Goal: Task Accomplishment & Management: Use online tool/utility

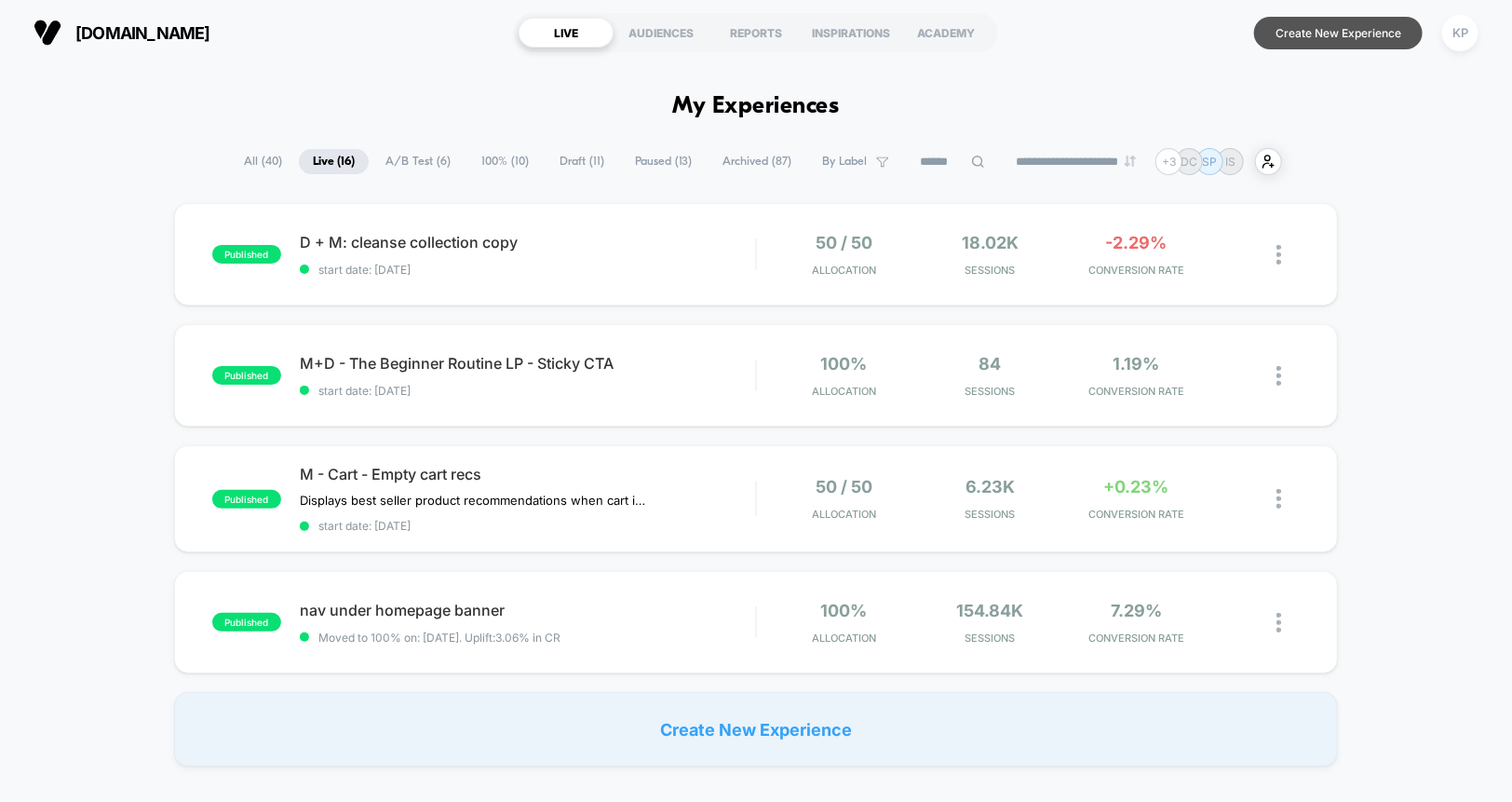
click at [1305, 30] on button "Create New Experience" at bounding box center [1339, 32] width 169 height 32
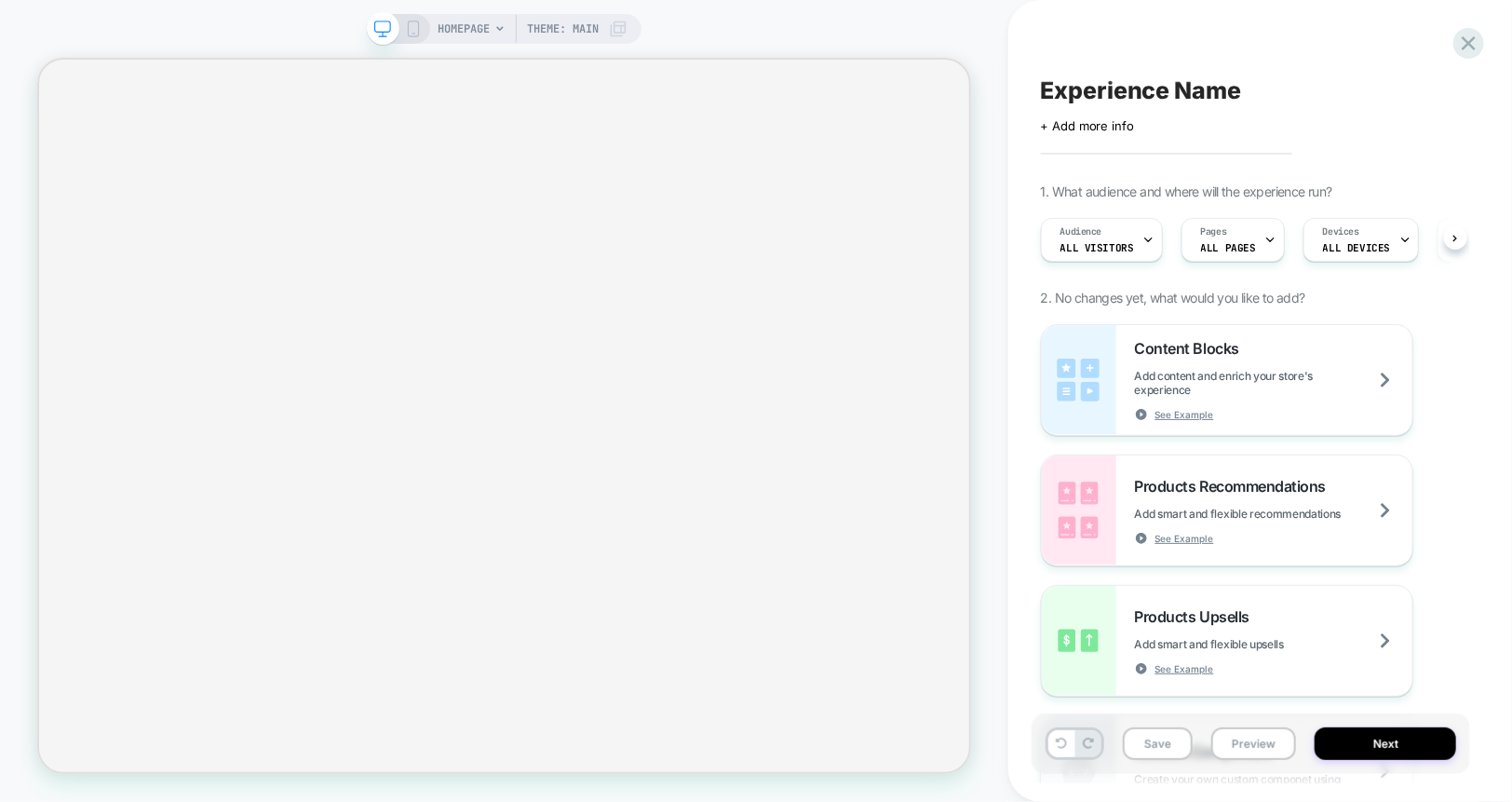
scroll to position [0, 1]
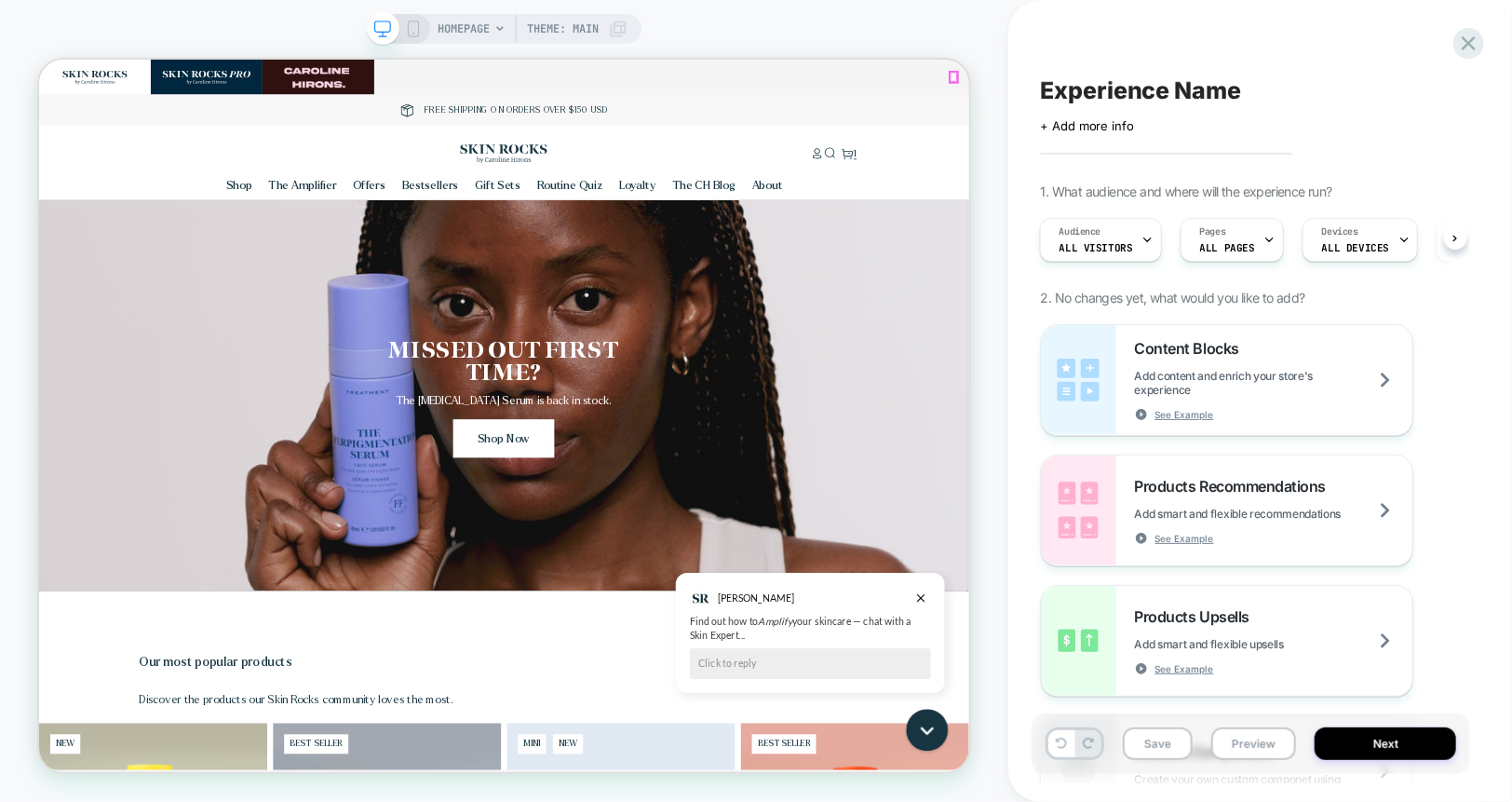
scroll to position [0, 0]
click at [465, 26] on span "HOMEPAGE" at bounding box center [463, 28] width 52 height 29
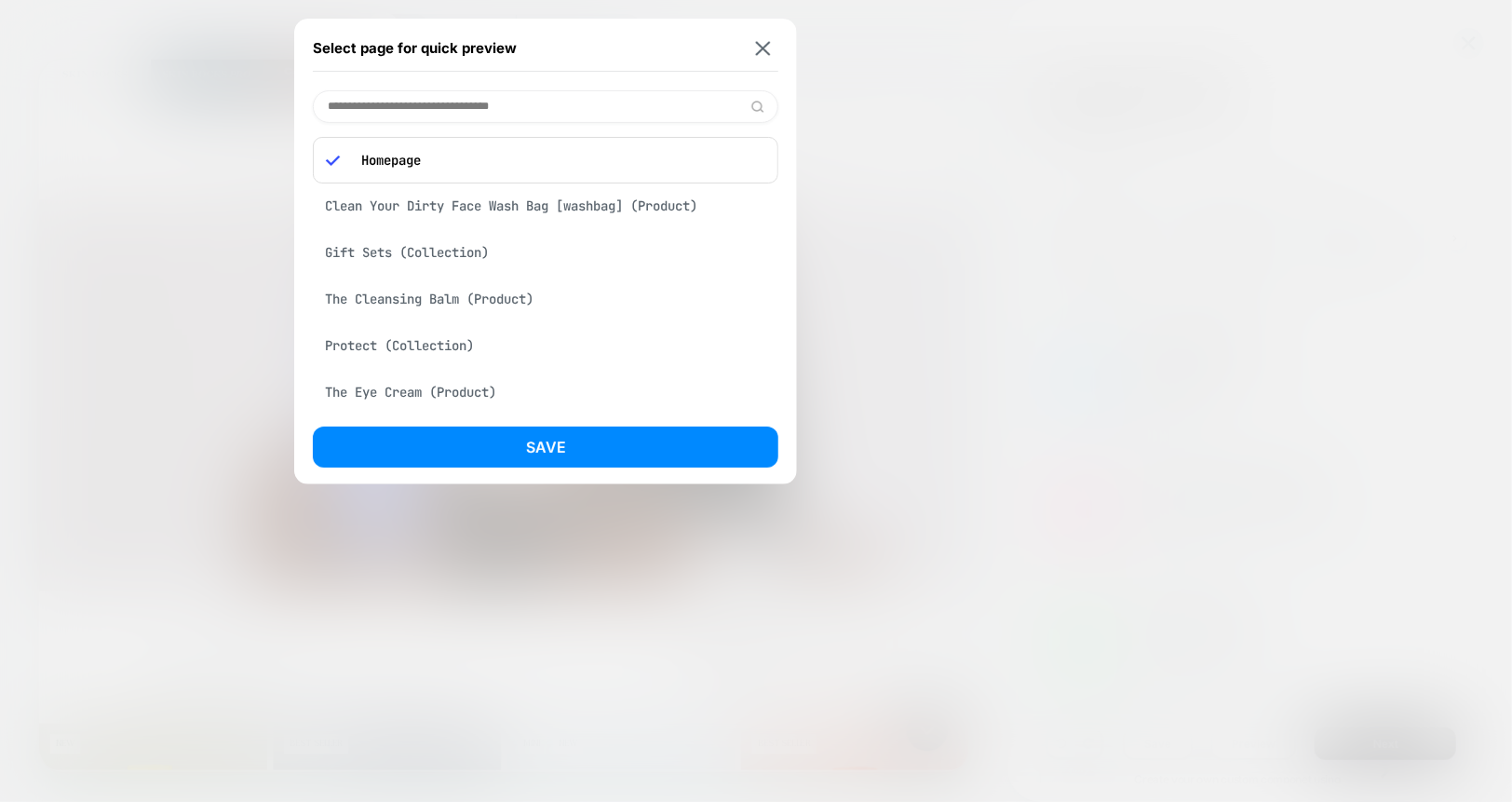
click at [479, 98] on input at bounding box center [546, 106] width 465 height 32
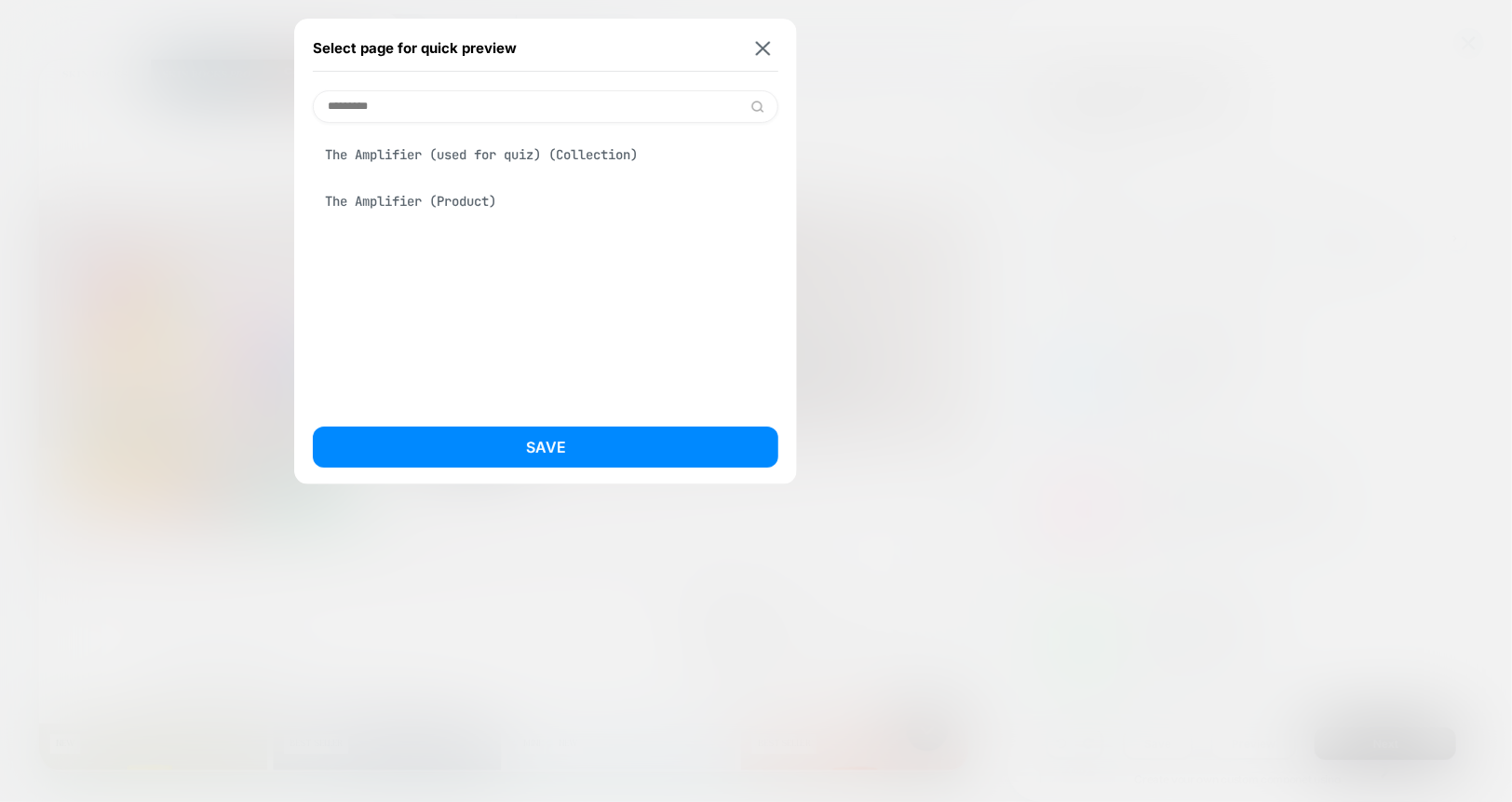
scroll to position [0, 2483]
type input "*********"
click at [455, 202] on div "The Amplifier (Product)" at bounding box center [546, 201] width 465 height 35
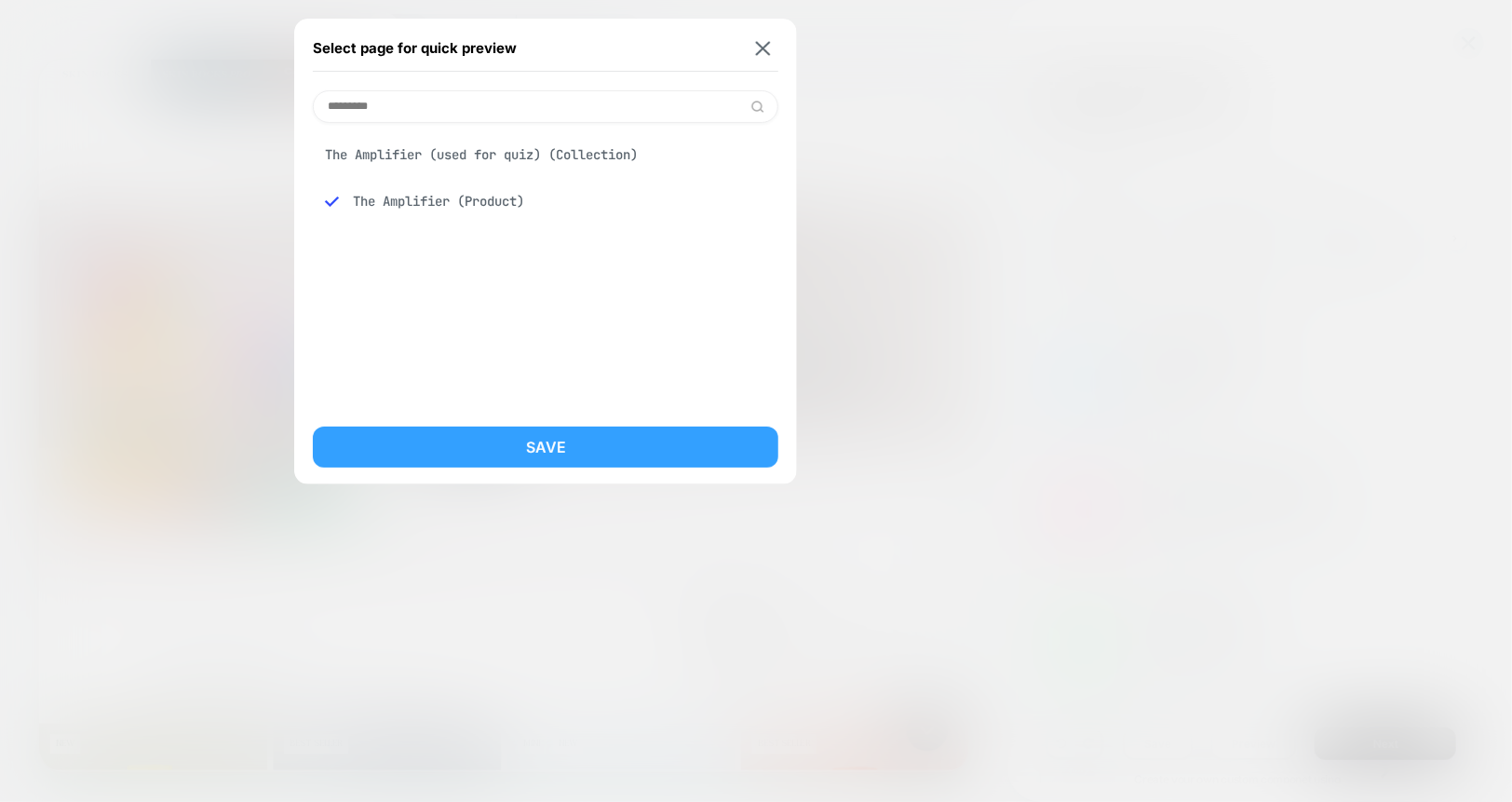
click at [552, 439] on button "Save" at bounding box center [546, 447] width 465 height 41
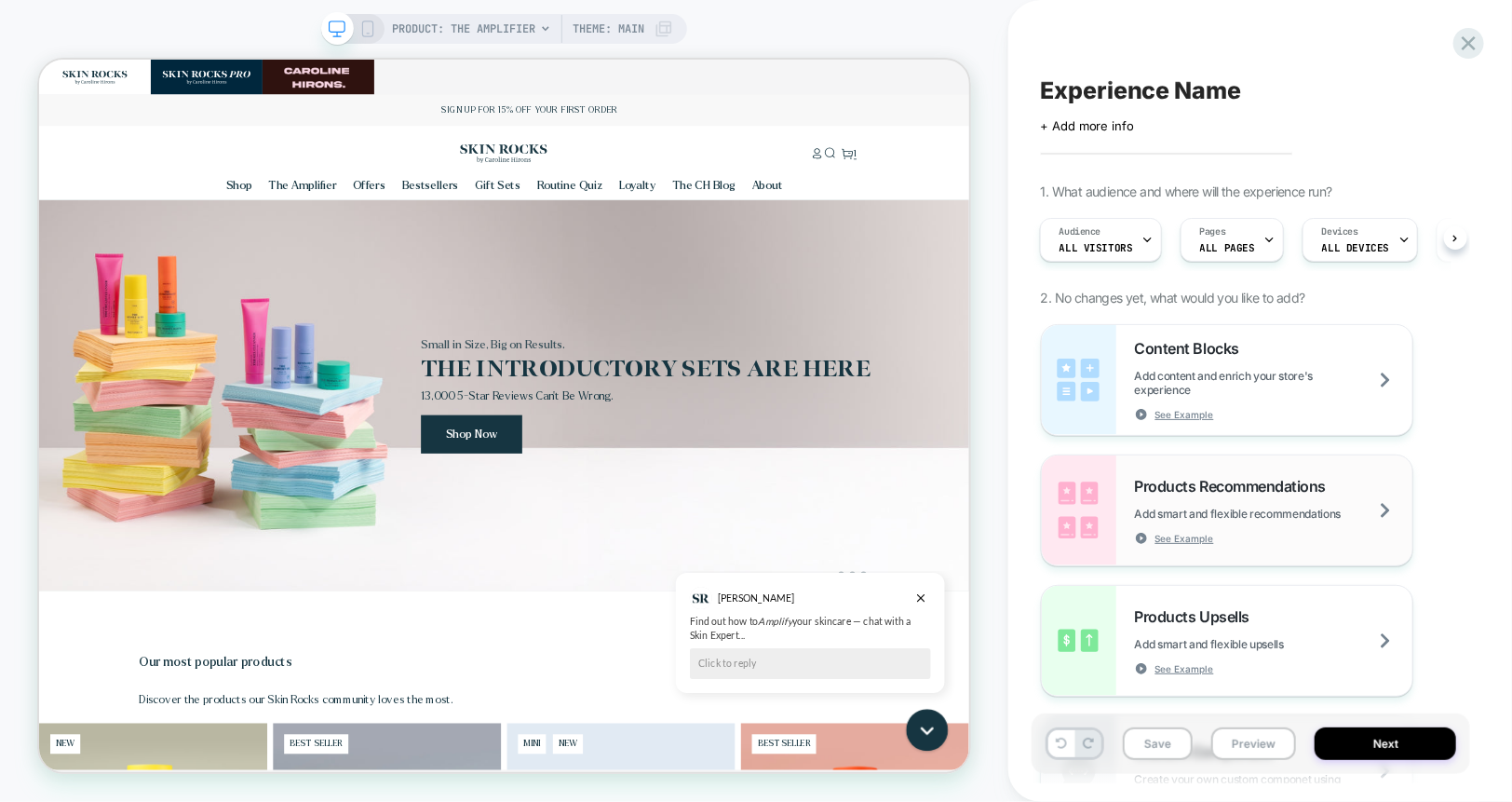
scroll to position [0, 2]
click at [1204, 249] on span "ALL PAGES" at bounding box center [1227, 247] width 55 height 13
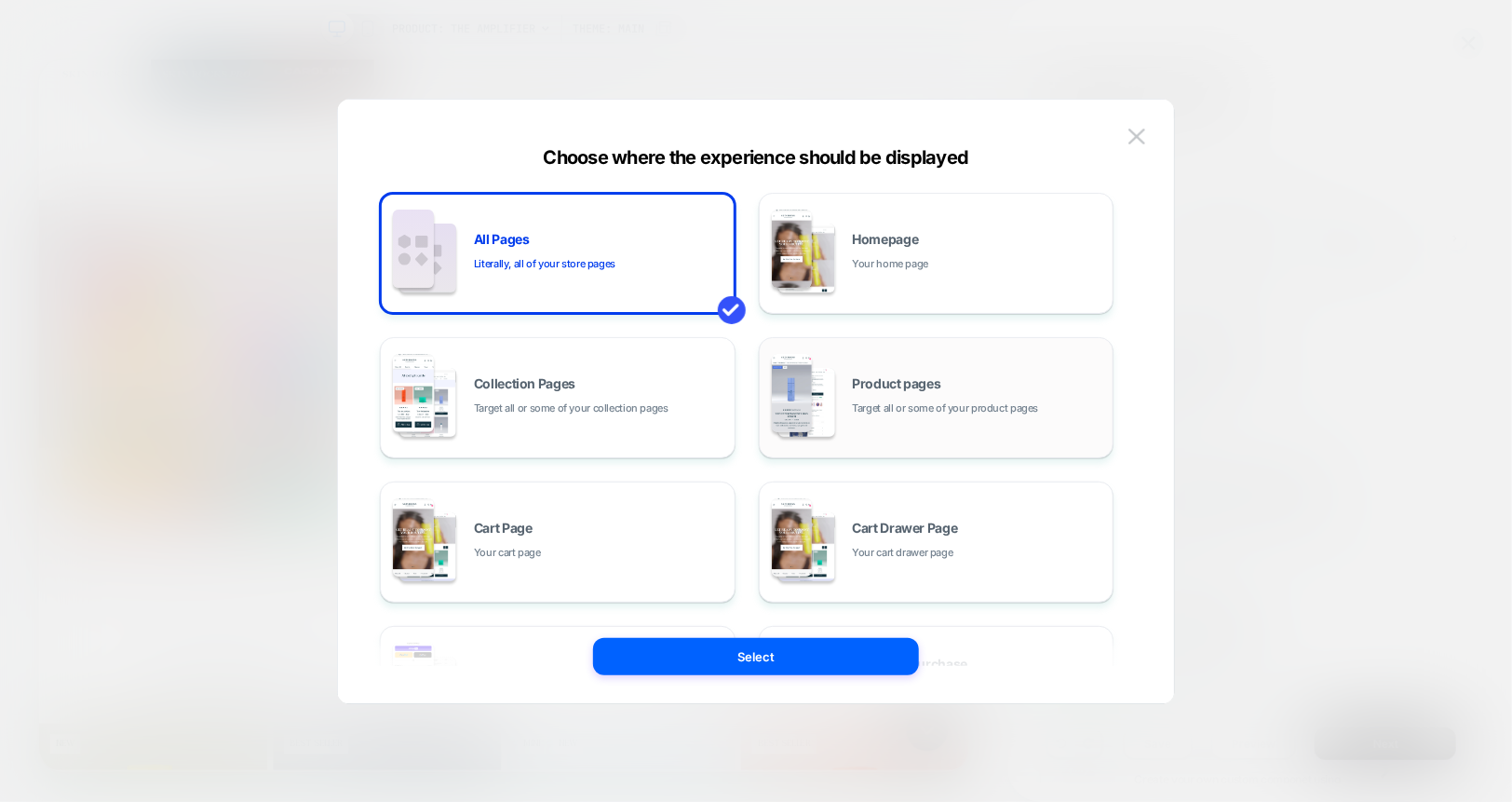
click at [870, 401] on span "Target all or some of your product pages" at bounding box center [946, 408] width 187 height 18
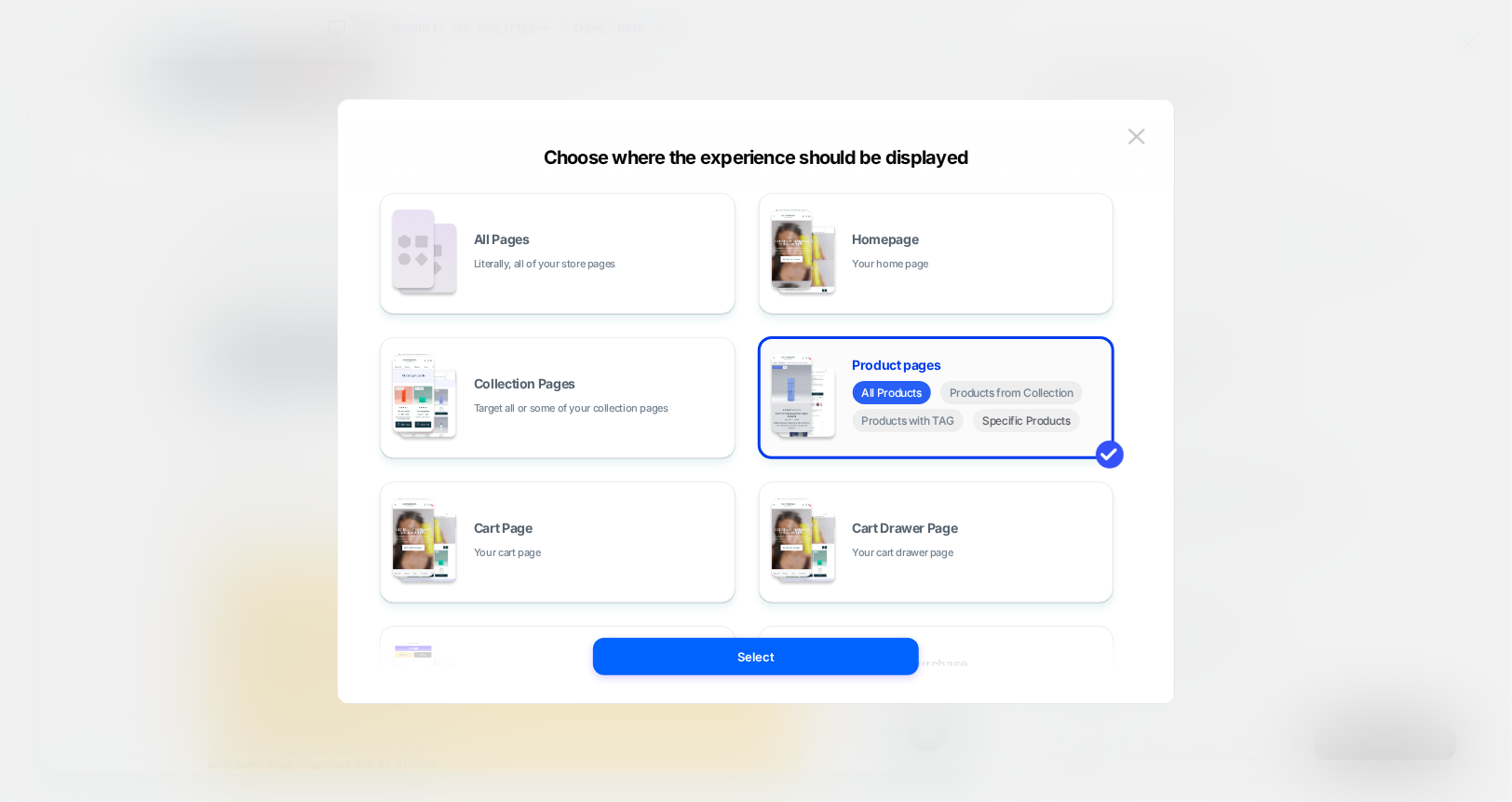
scroll to position [0, 947]
click at [1011, 430] on span "Specific Products" at bounding box center [1026, 420] width 107 height 24
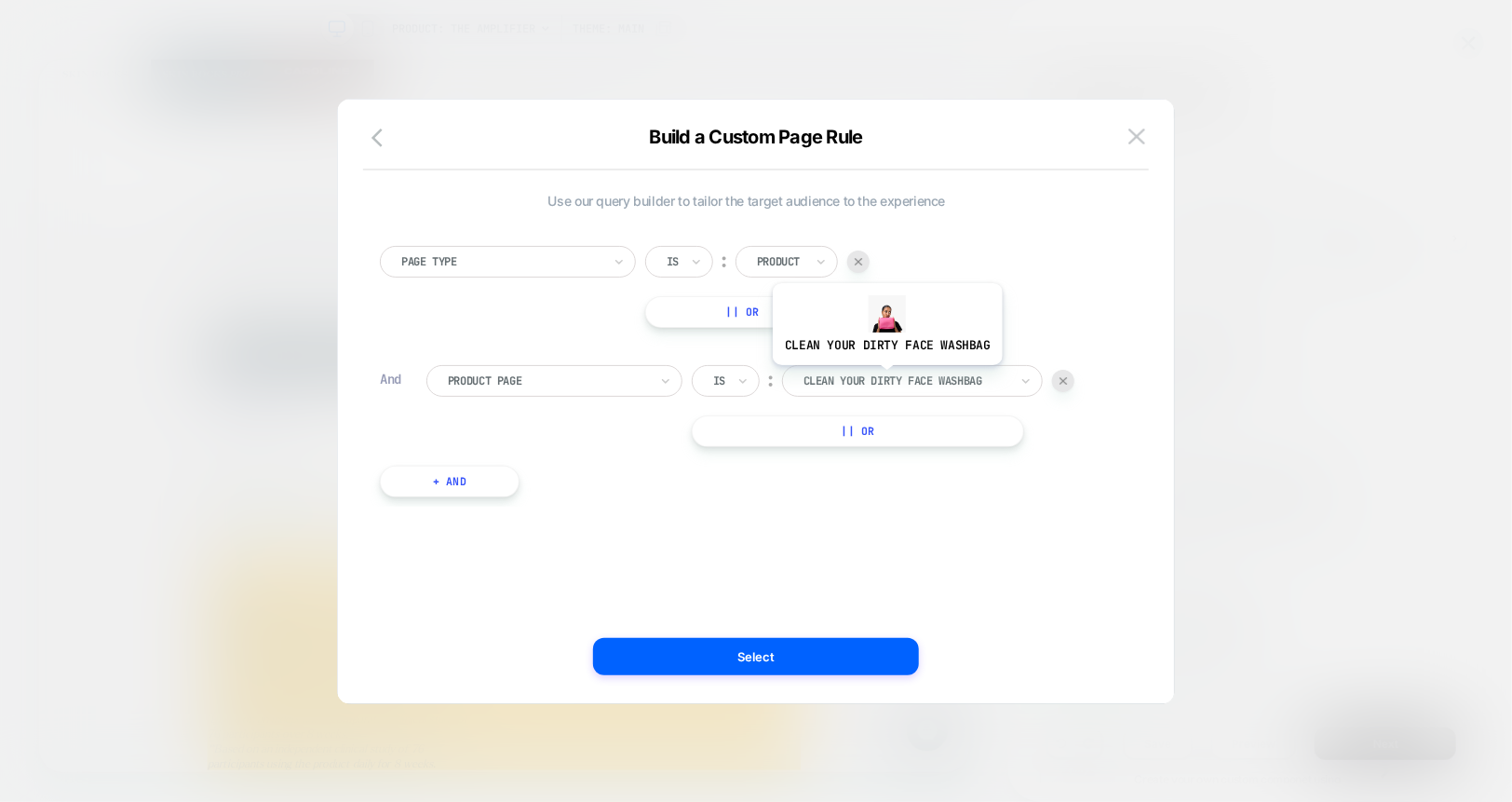
scroll to position [0, 0]
click at [885, 379] on div at bounding box center [906, 380] width 205 height 17
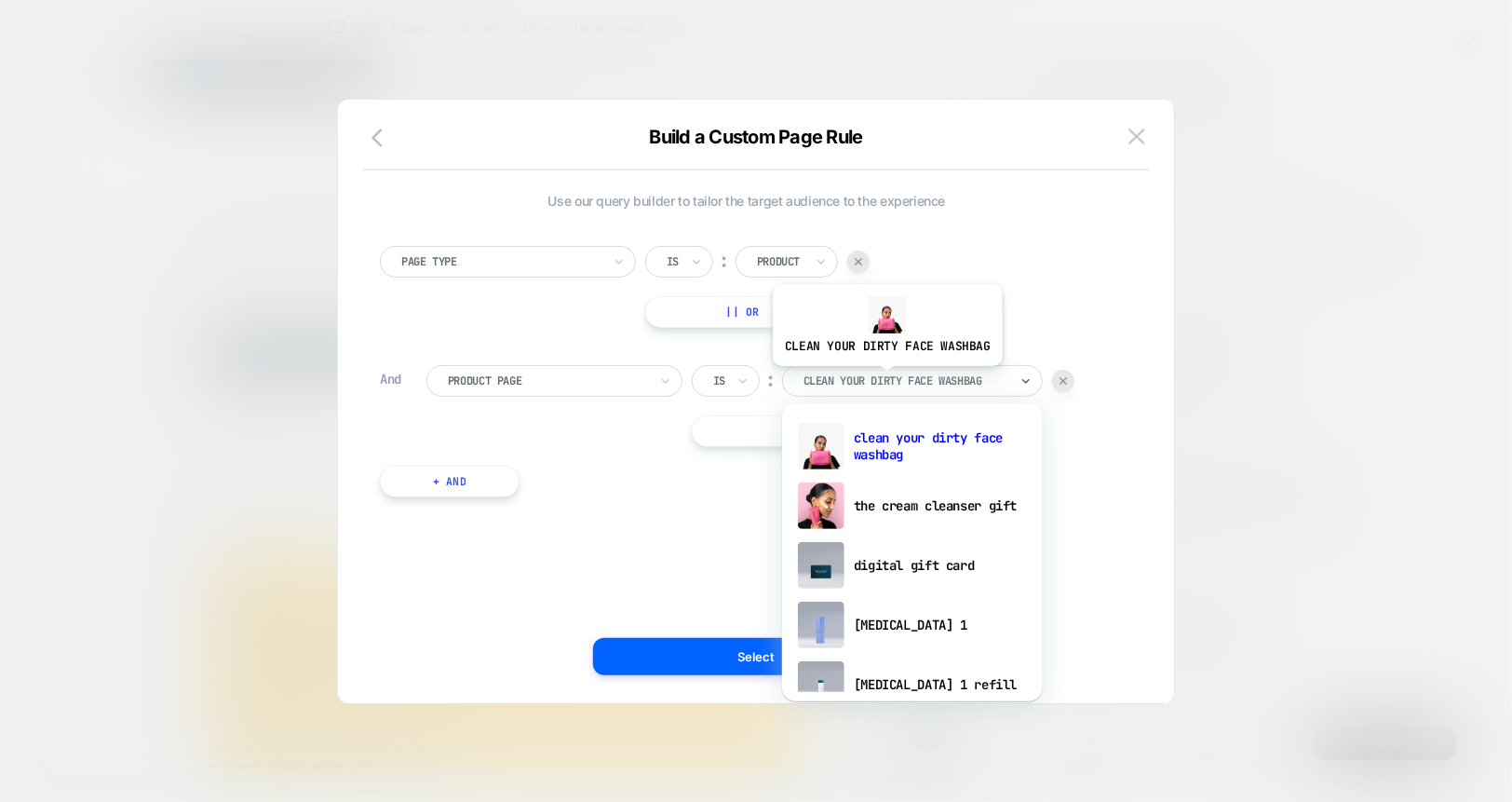
type input "*"
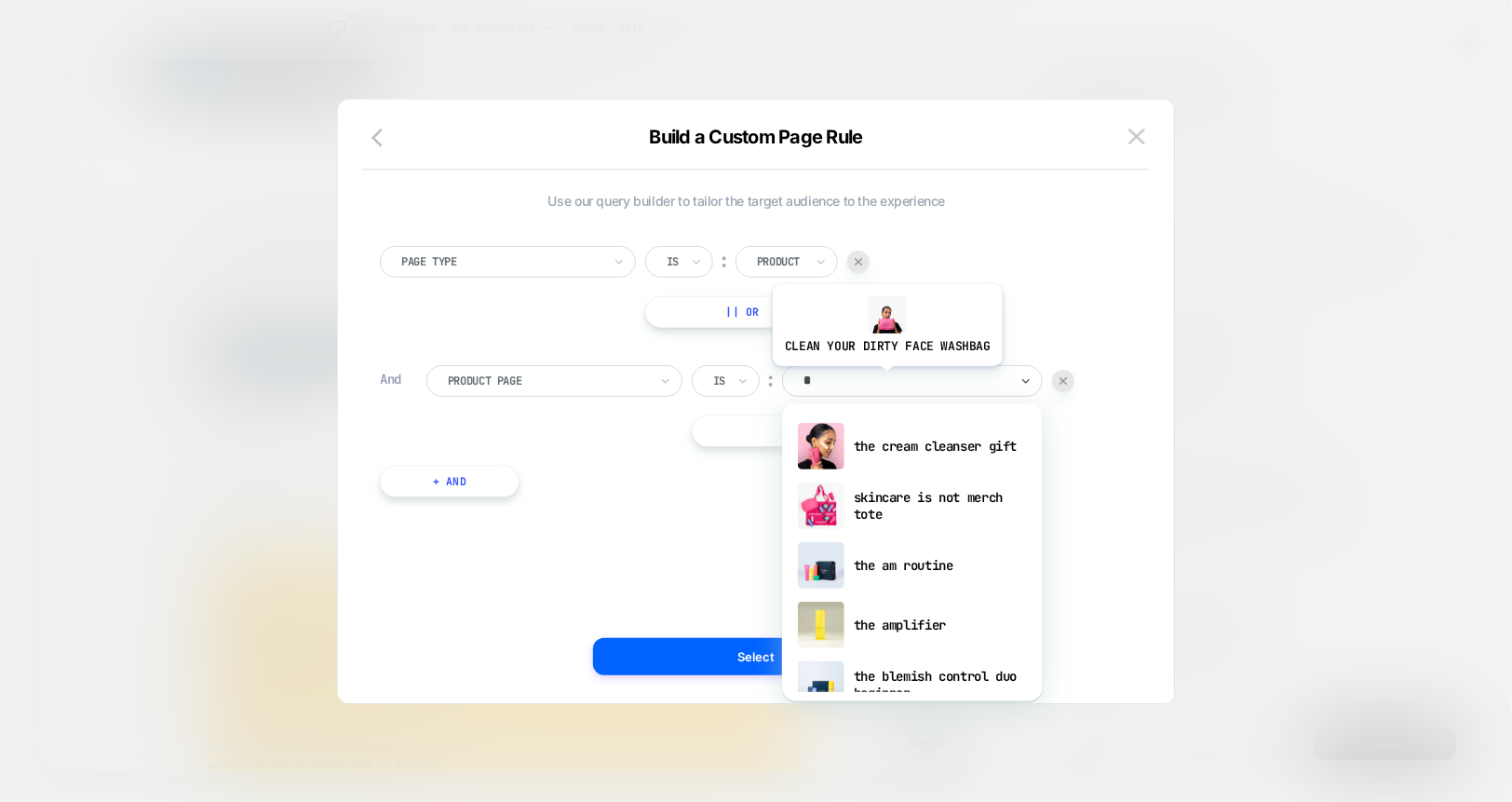
type input "**"
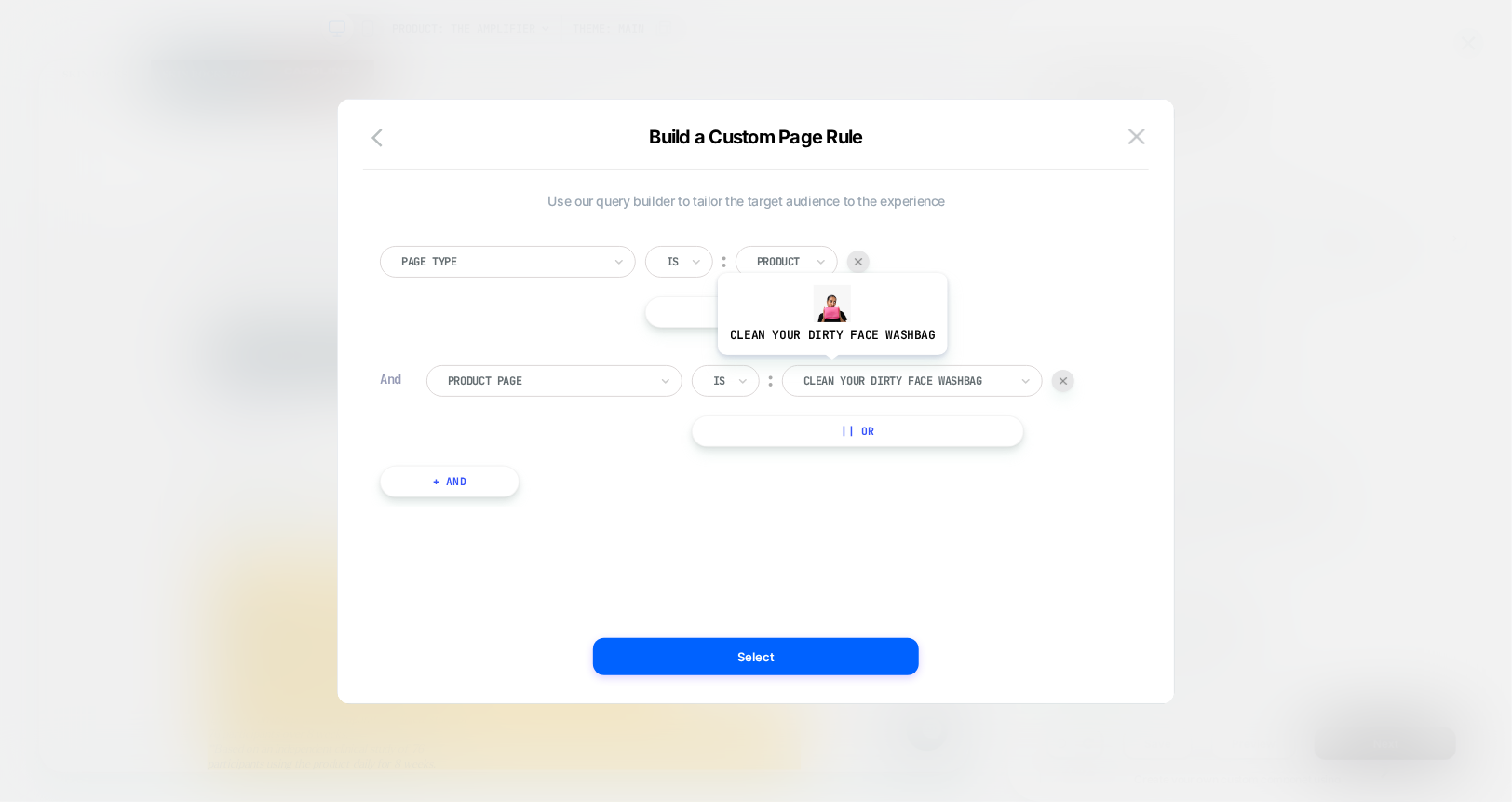
click at [836, 372] on div at bounding box center [906, 380] width 205 height 17
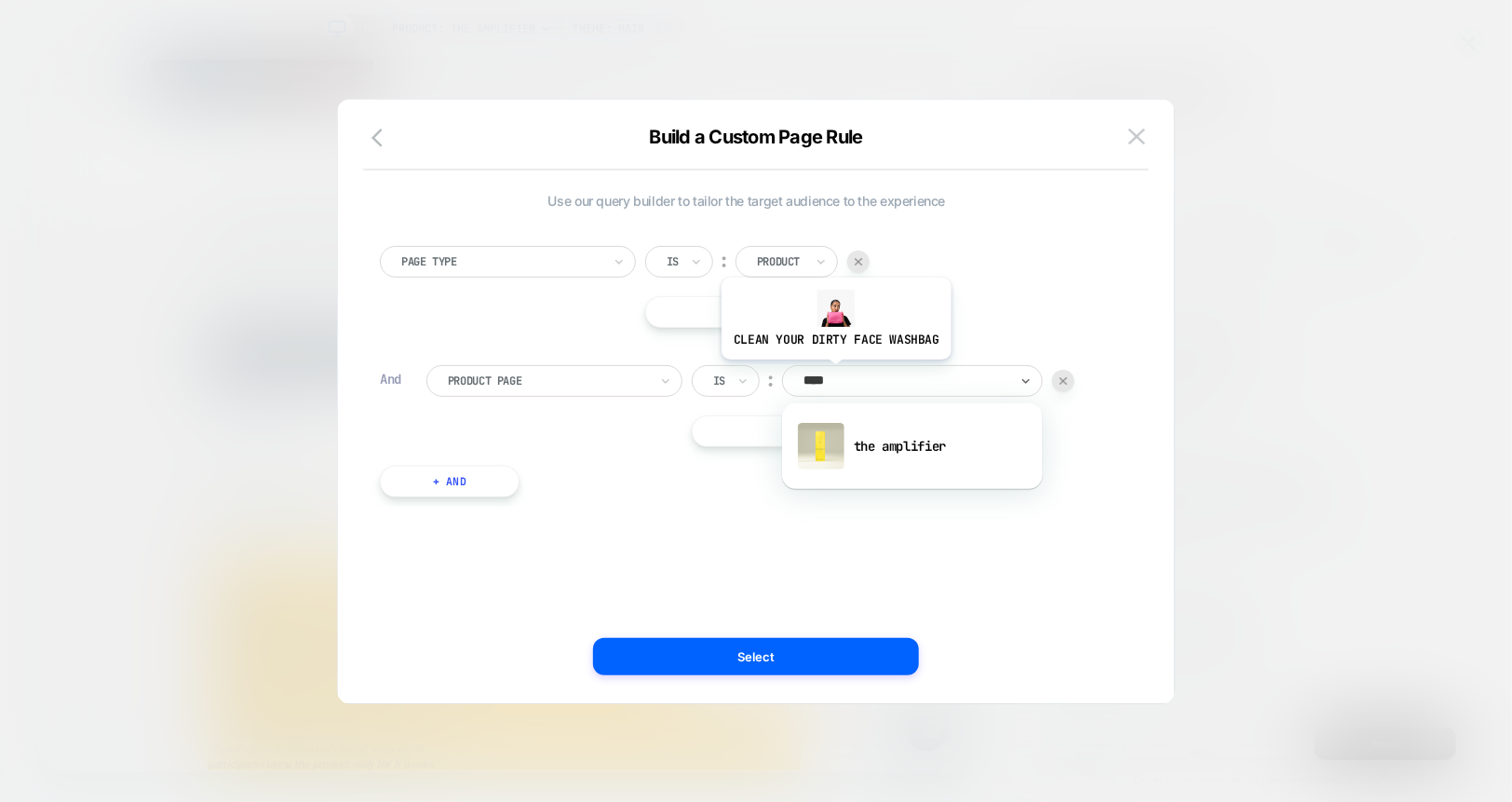
type input "*****"
click at [874, 454] on div "the amplifier" at bounding box center [912, 446] width 243 height 60
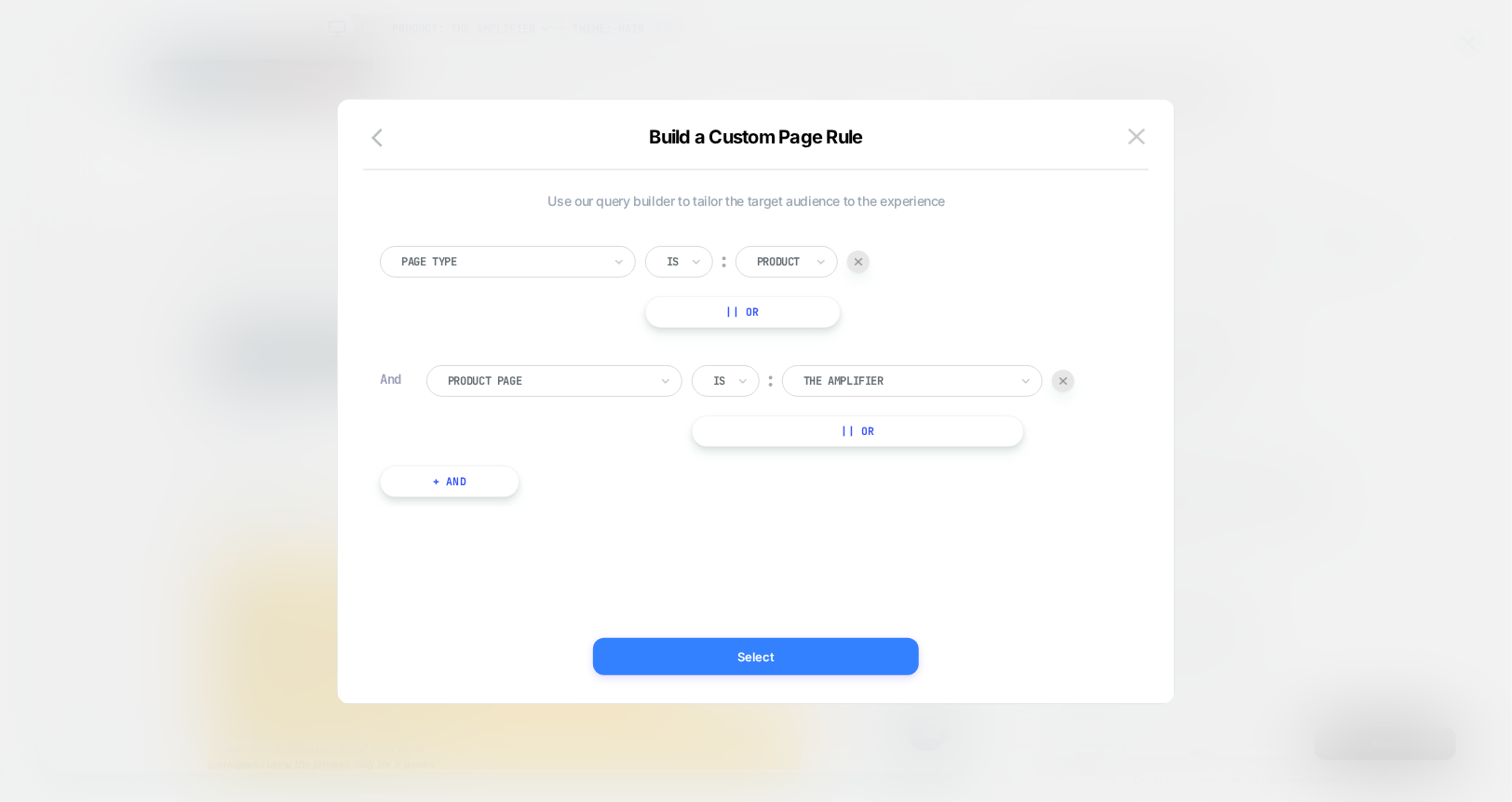
click at [820, 658] on button "Select" at bounding box center [756, 657] width 326 height 37
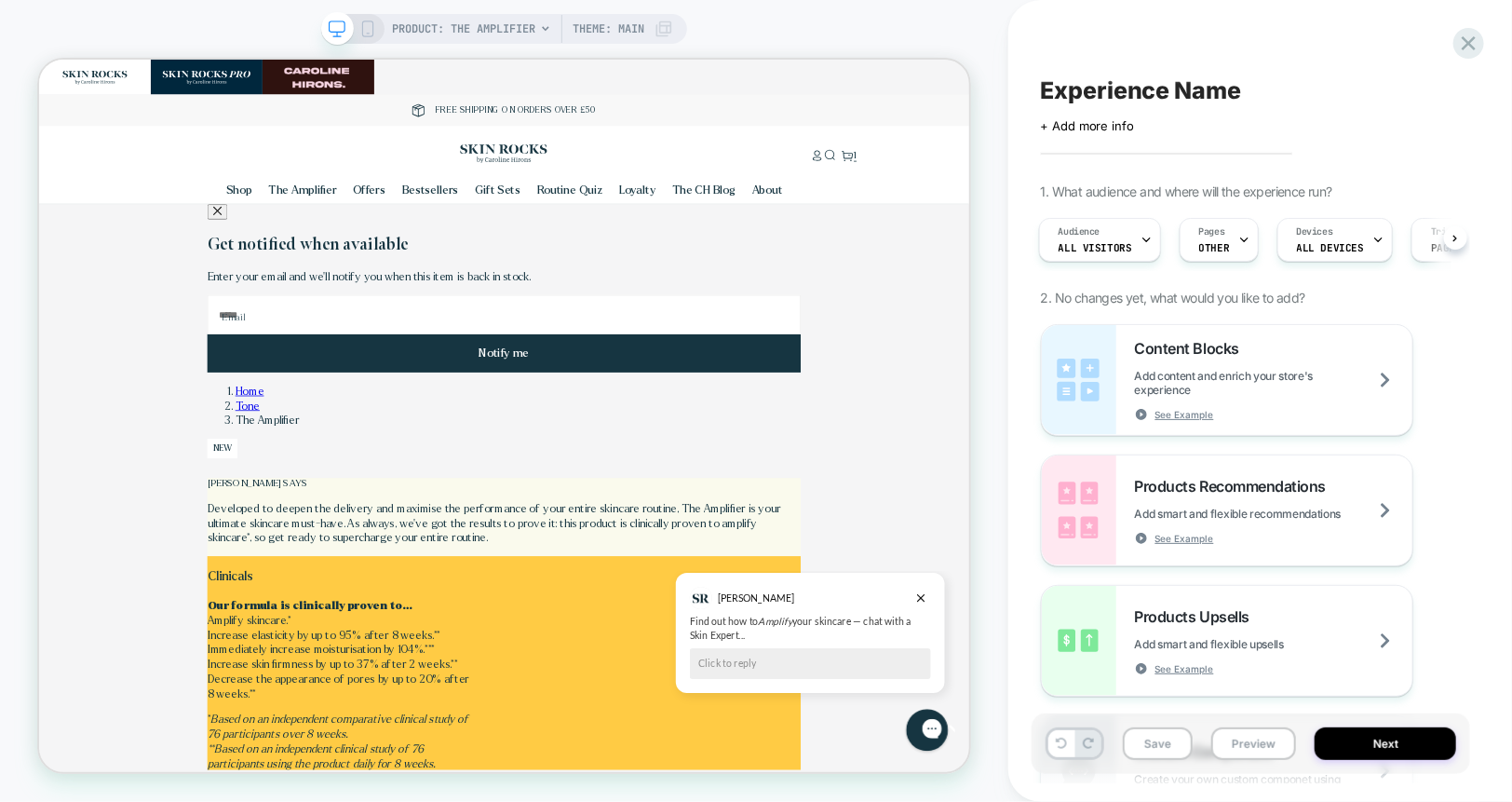
scroll to position [0, 947]
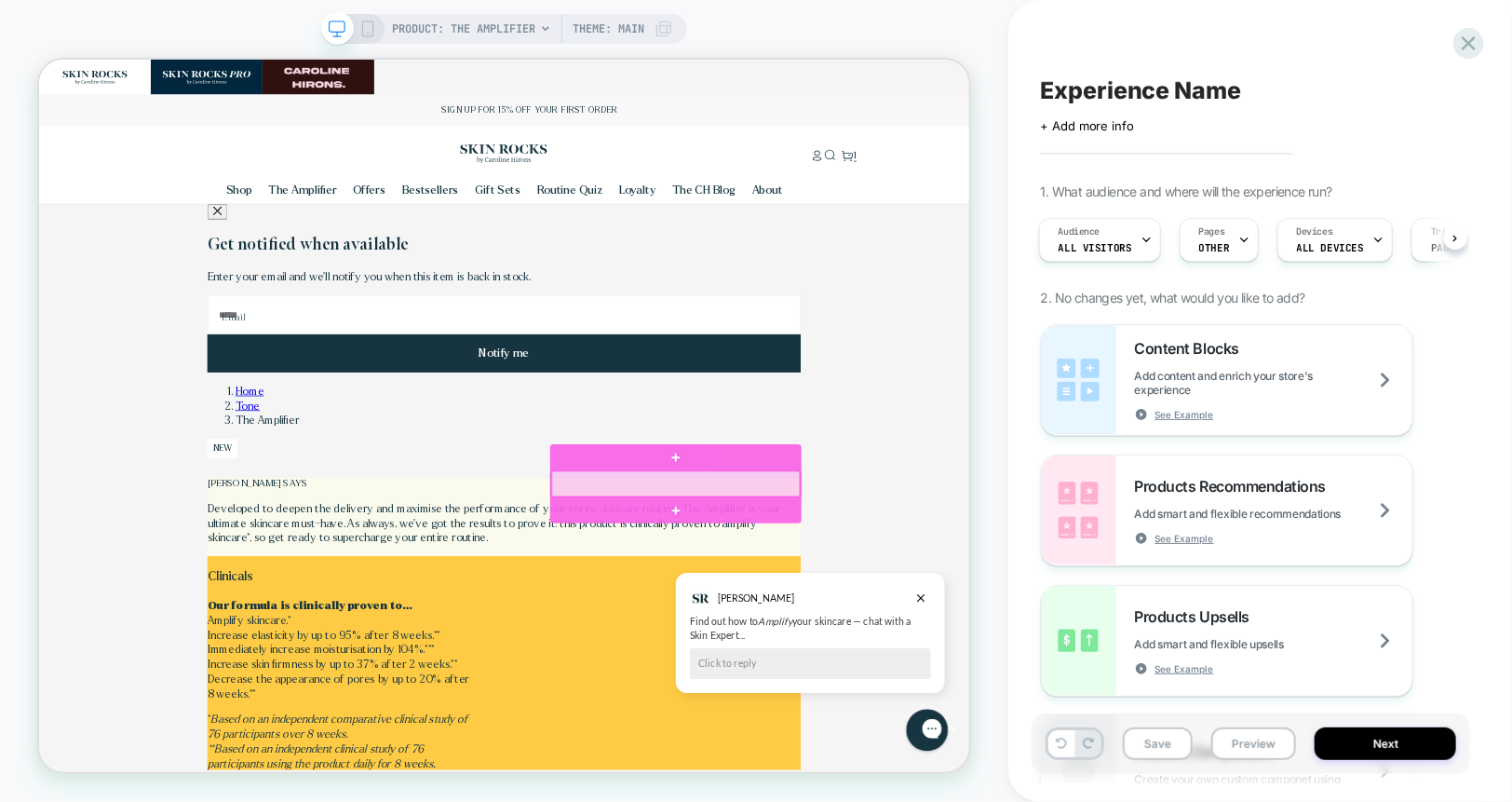
click at [977, 621] on div at bounding box center [888, 623] width 332 height 34
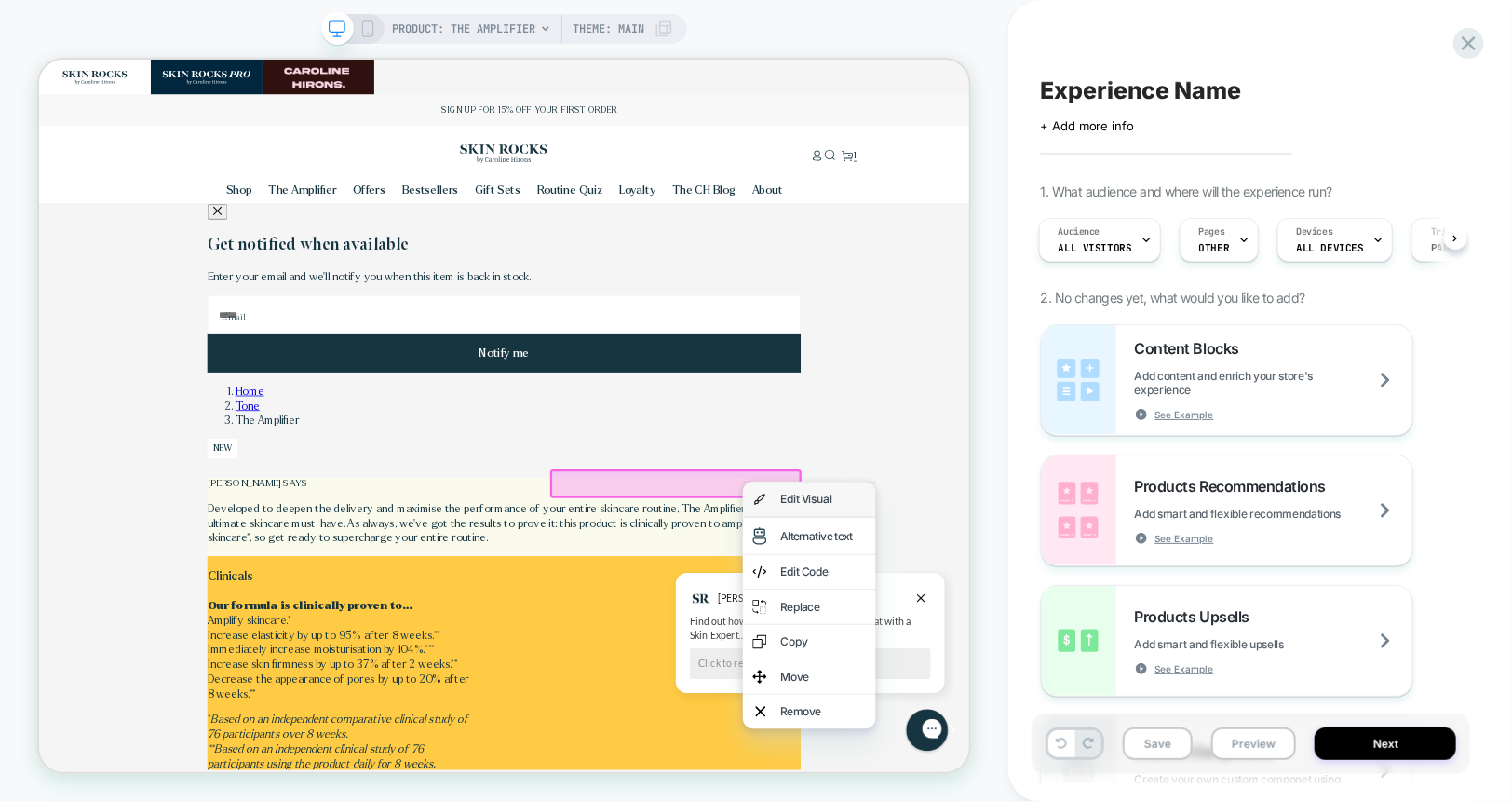
click at [1001, 643] on img at bounding box center [999, 645] width 19 height 26
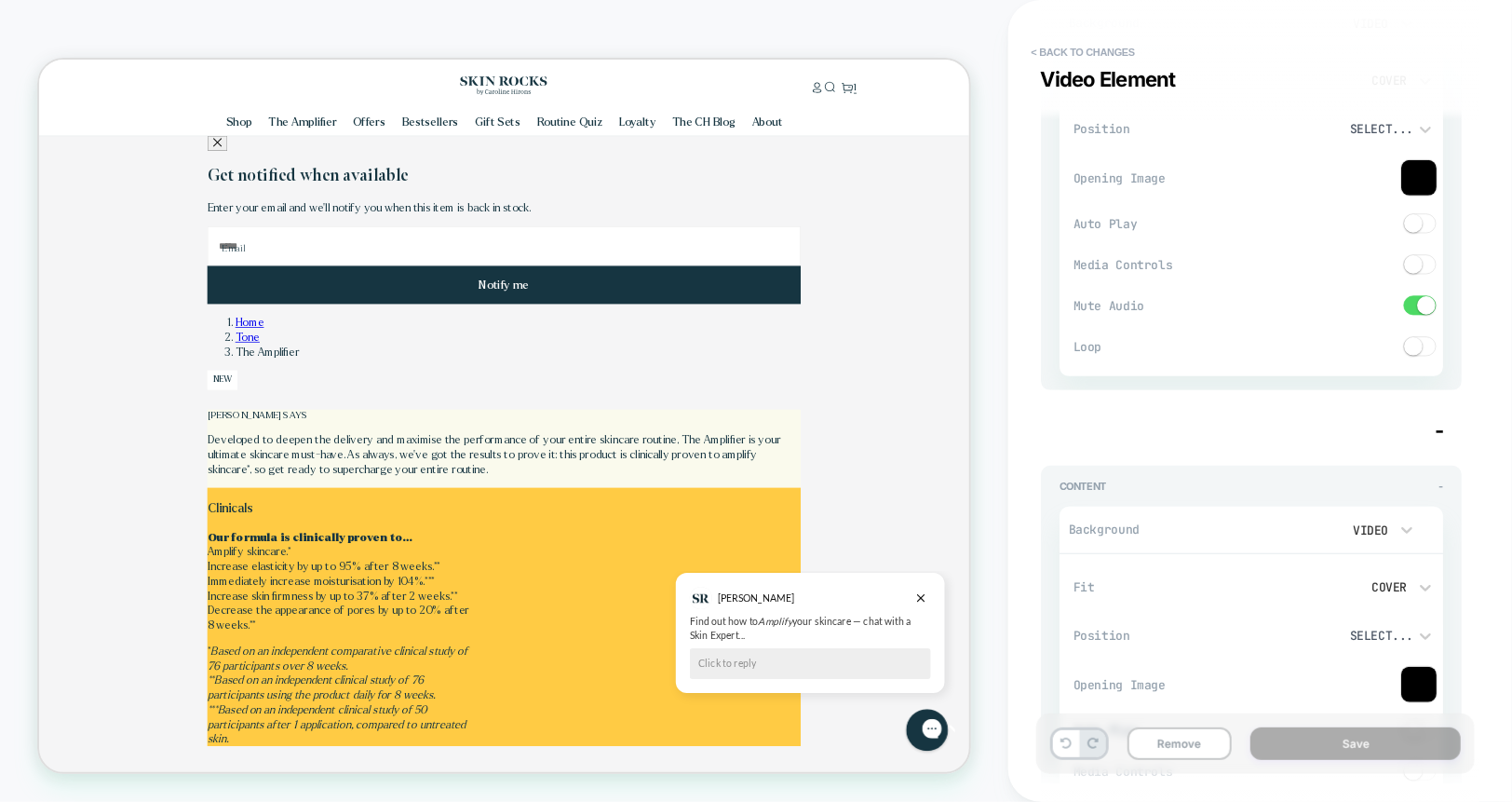
scroll to position [0, 0]
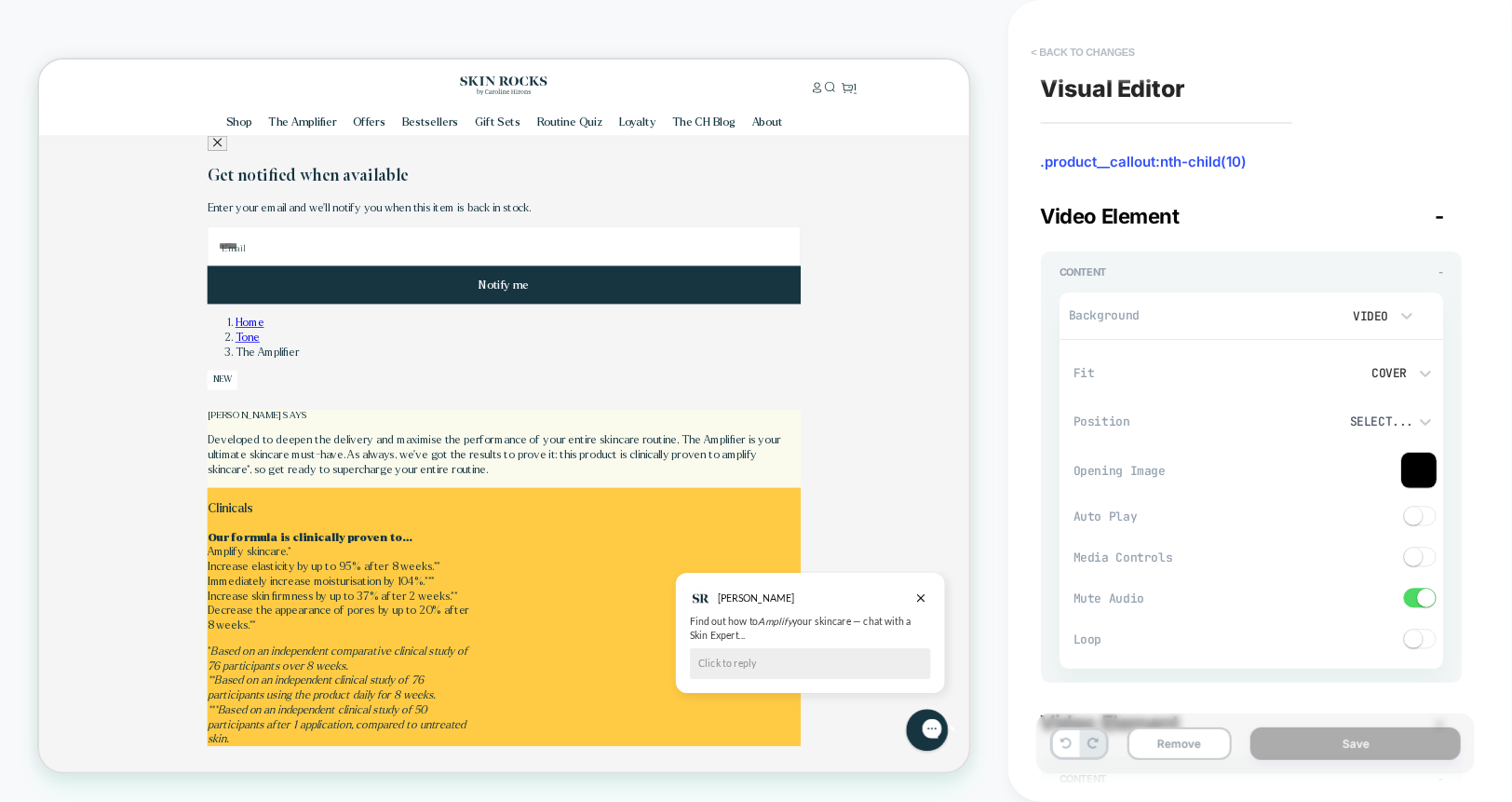
click at [1082, 52] on button "< Back to changes" at bounding box center [1083, 52] width 123 height 29
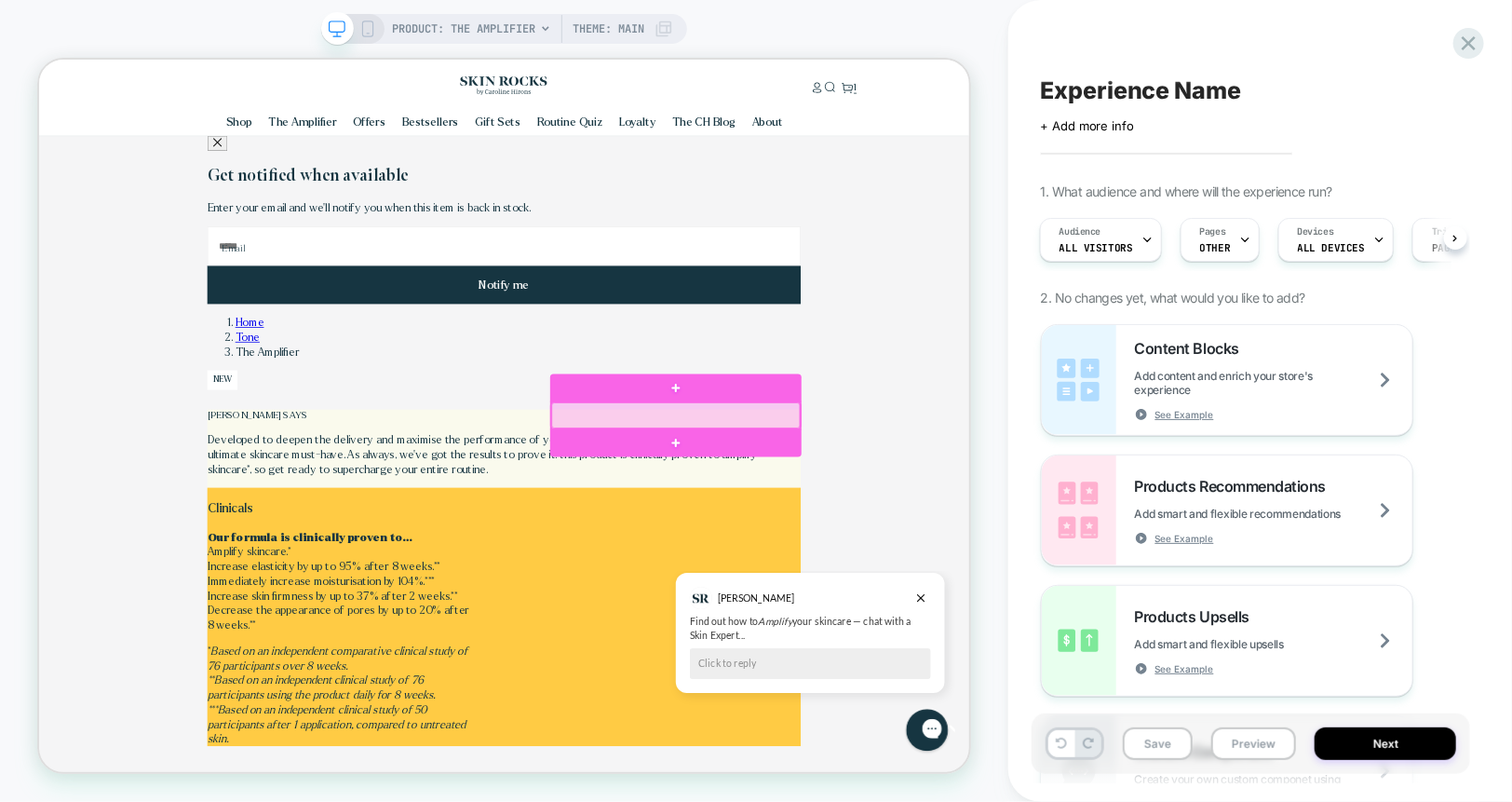
click at [975, 535] on div at bounding box center [888, 532] width 332 height 34
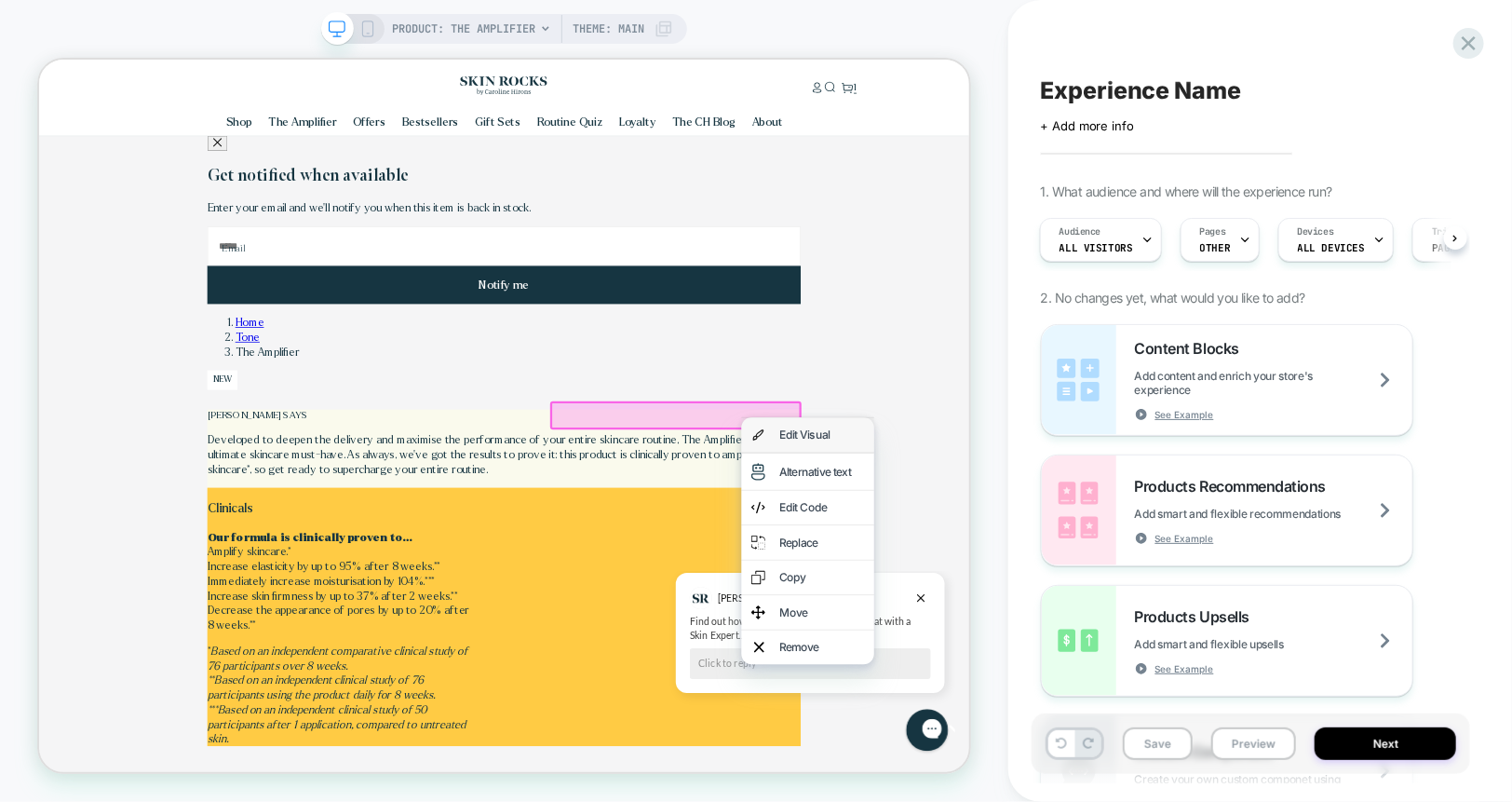
click at [1009, 552] on div "Edit Visual" at bounding box center [1063, 559] width 177 height 45
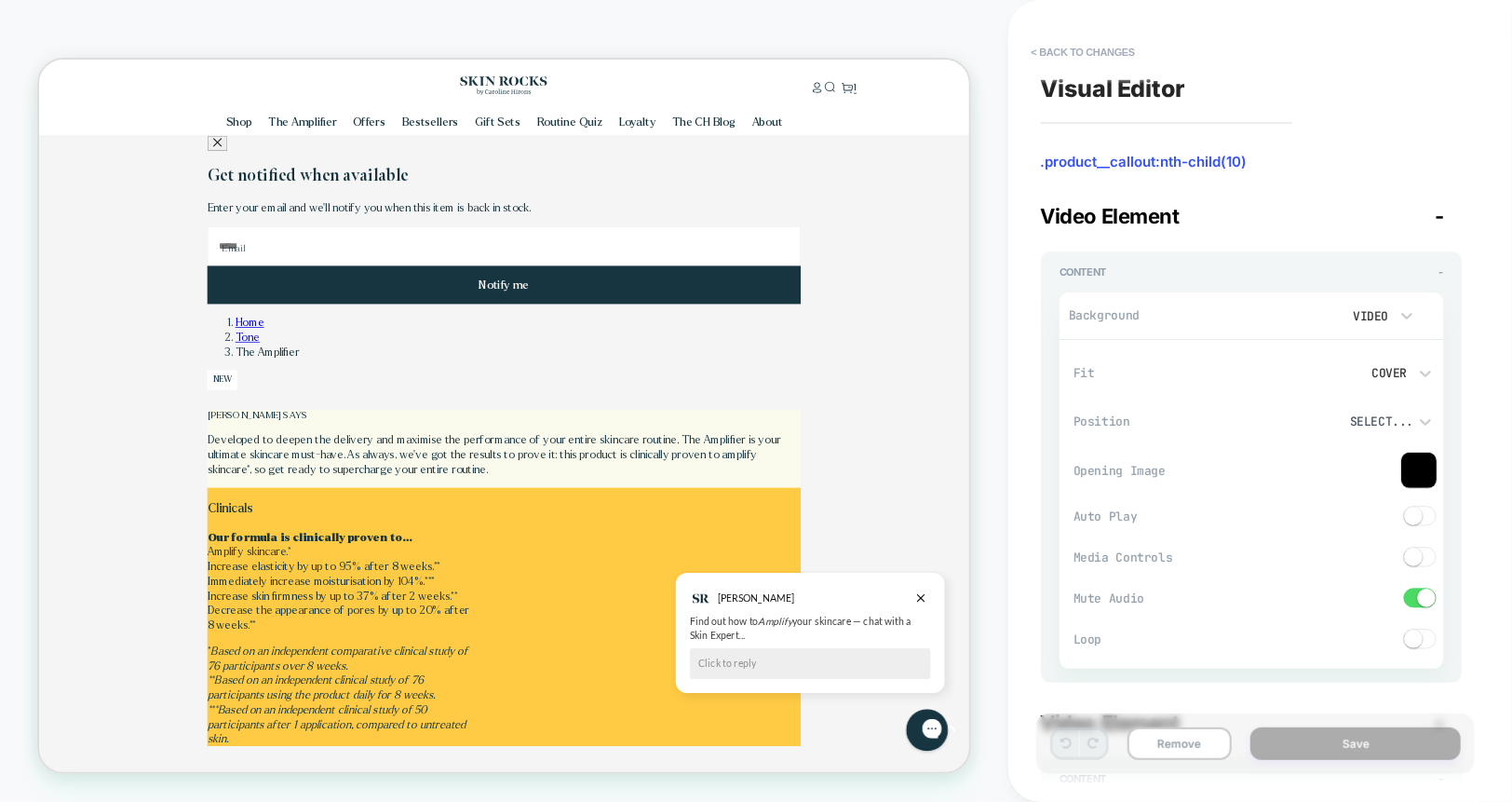
click at [1192, 739] on button "Remove" at bounding box center [1180, 743] width 105 height 32
click at [1060, 58] on button "< Back to changes" at bounding box center [1083, 52] width 123 height 29
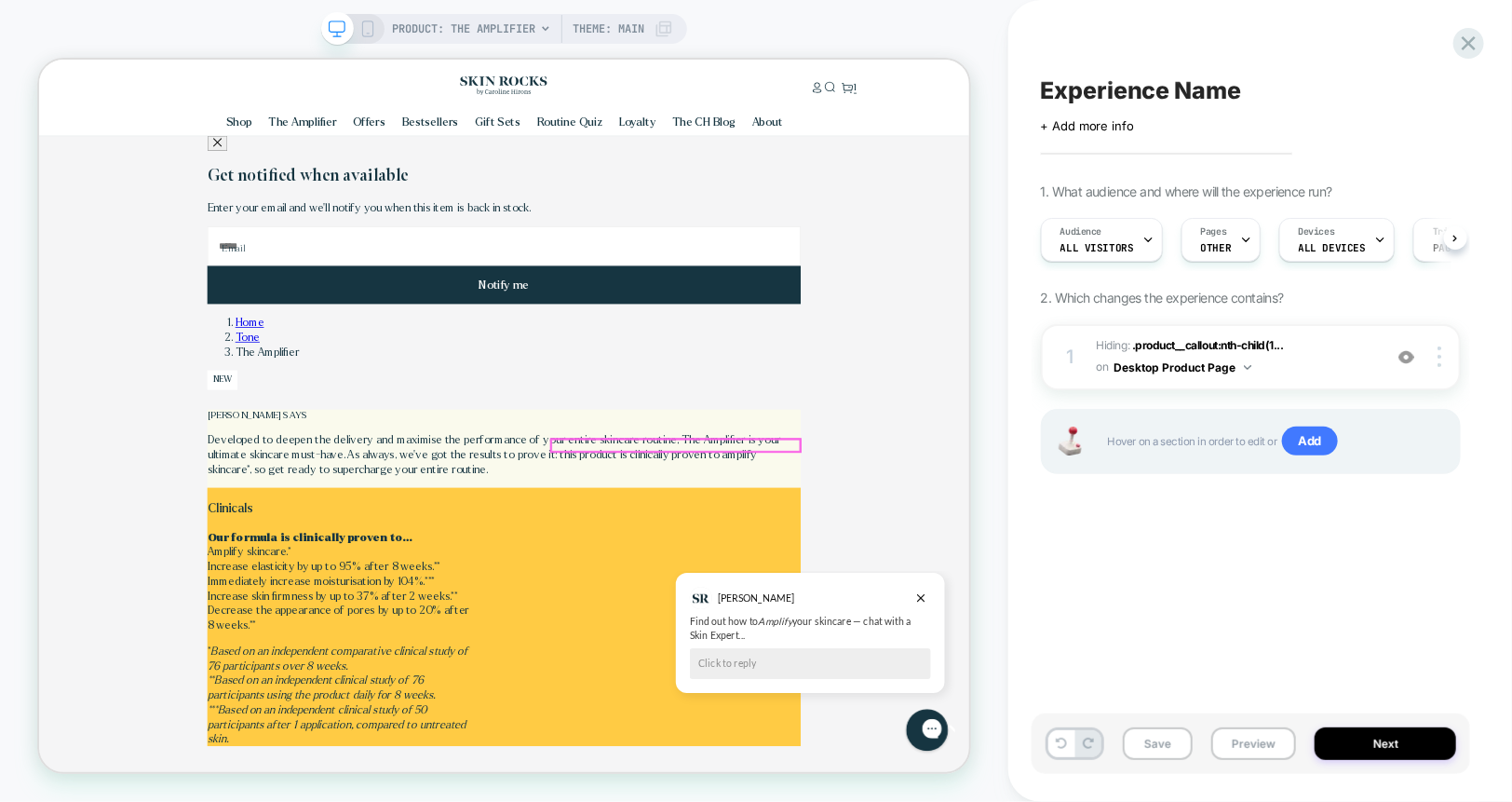
scroll to position [0, 1]
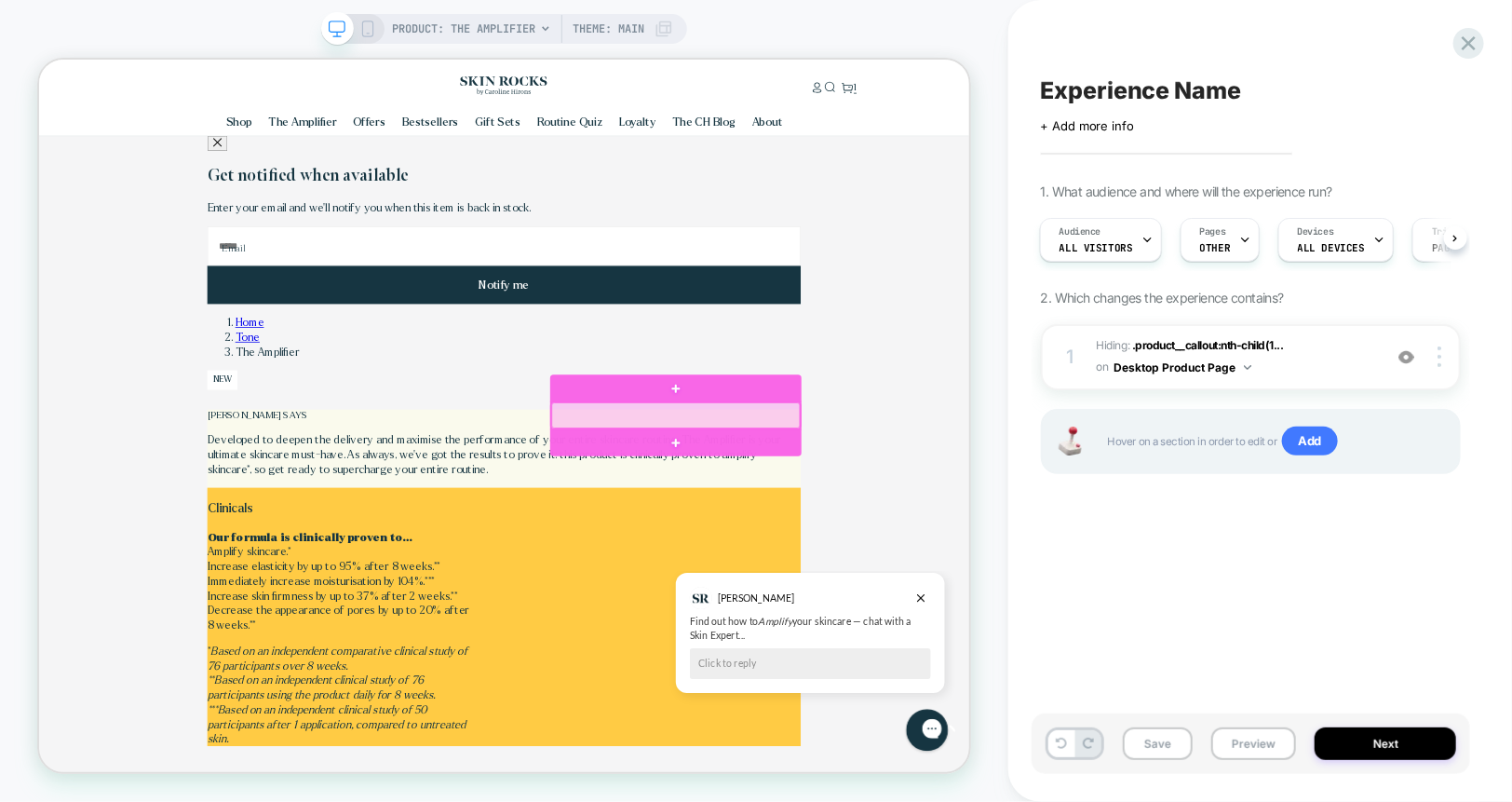
click at [999, 527] on div at bounding box center [888, 532] width 332 height 34
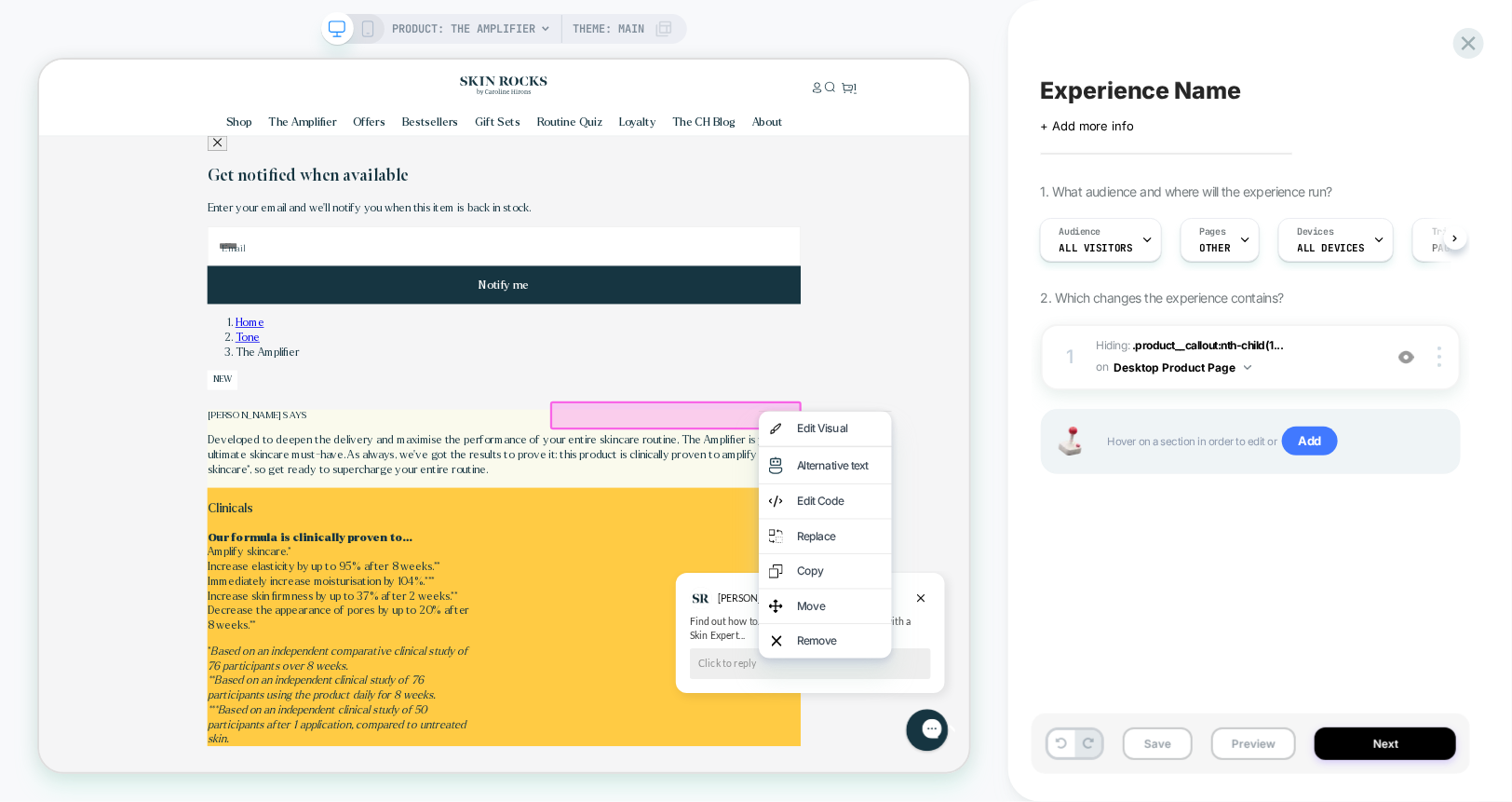
scroll to position [0, 947]
click at [1049, 745] on div "Copy" at bounding box center [1106, 741] width 114 height 20
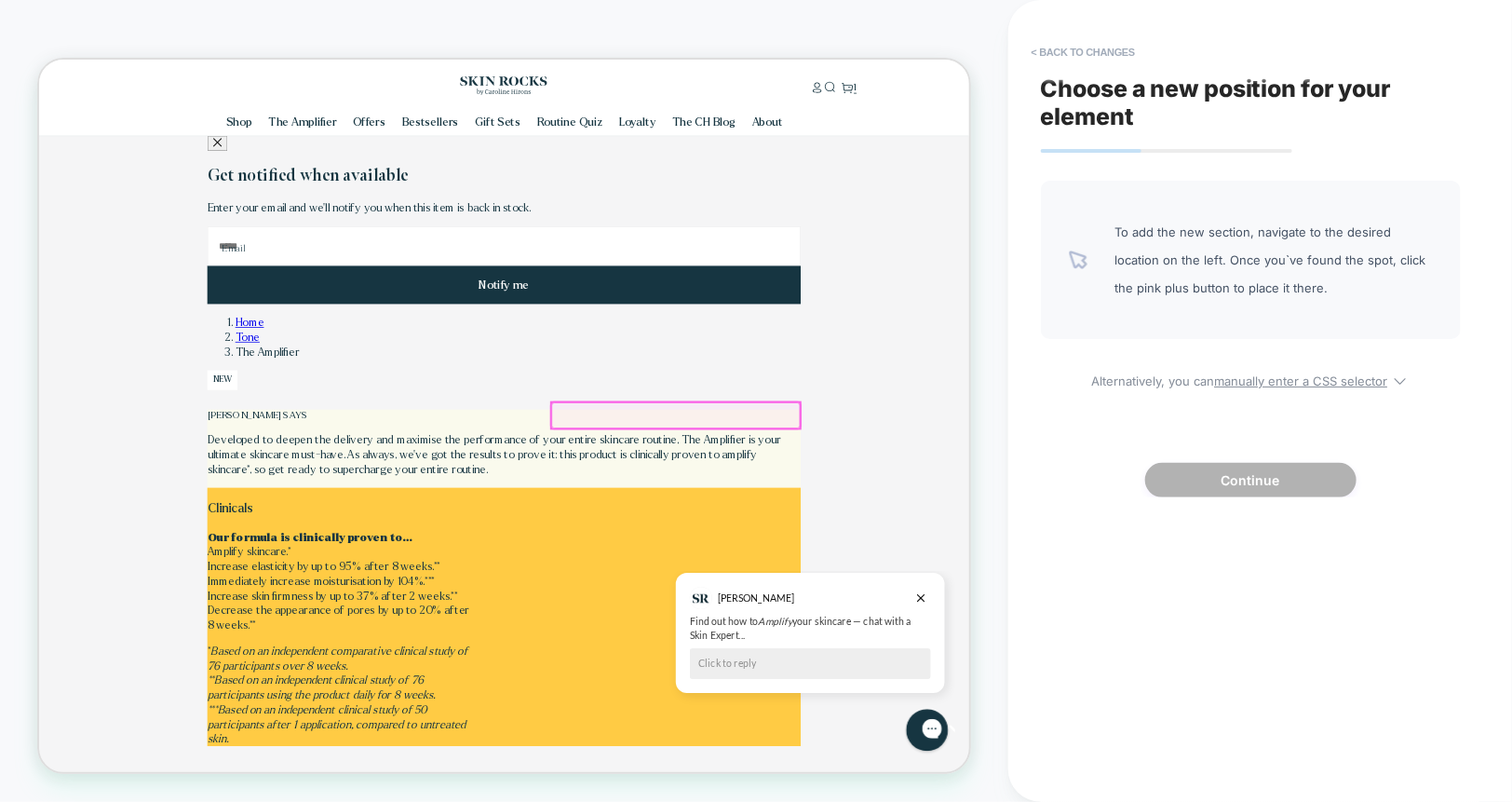
click at [961, 521] on div at bounding box center [888, 532] width 332 height 34
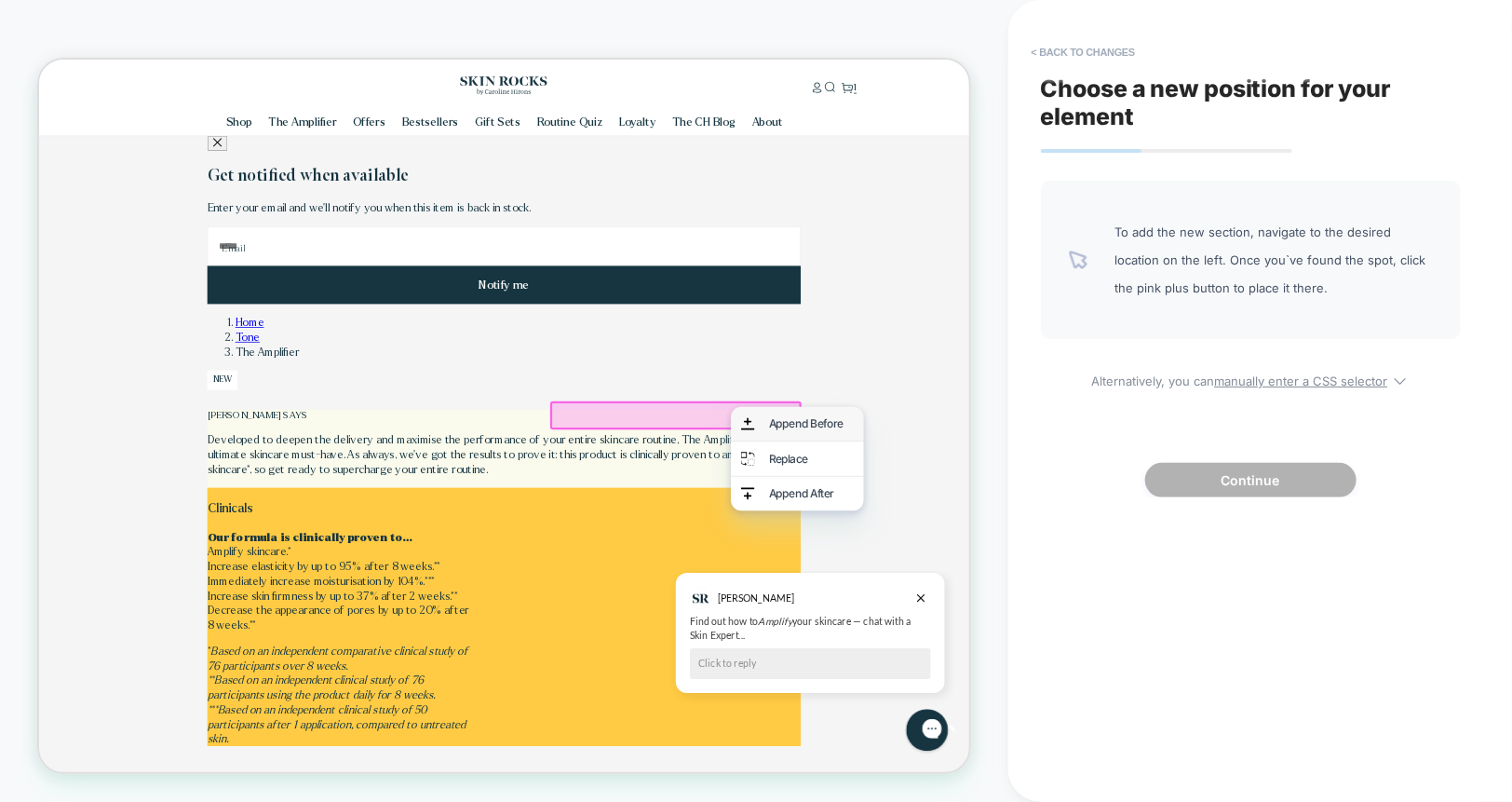
scroll to position [0, 0]
click at [1005, 545] on div "Append Before" at bounding box center [1050, 544] width 177 height 45
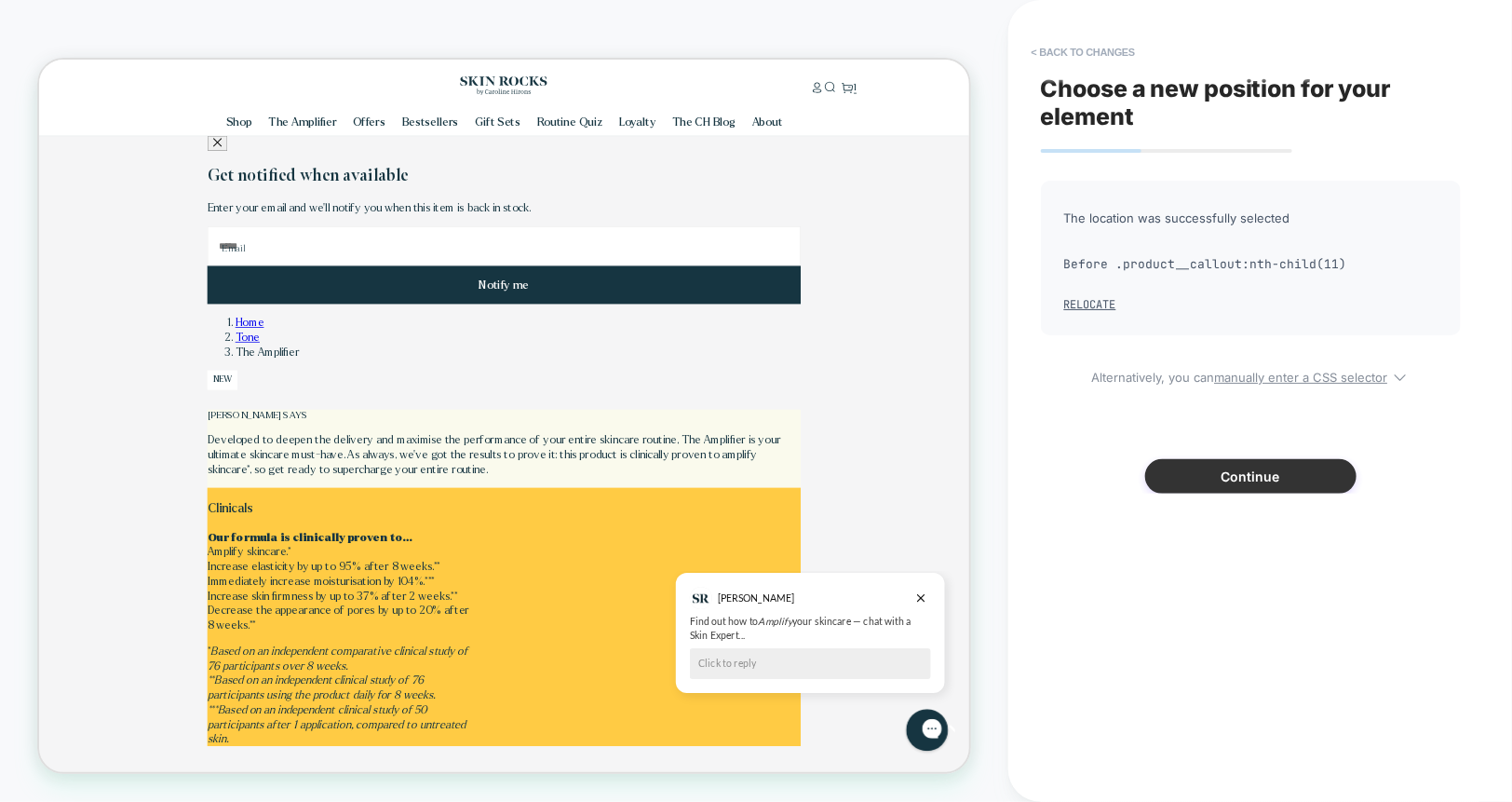
click at [1212, 482] on button "Continue" at bounding box center [1251, 476] width 211 height 34
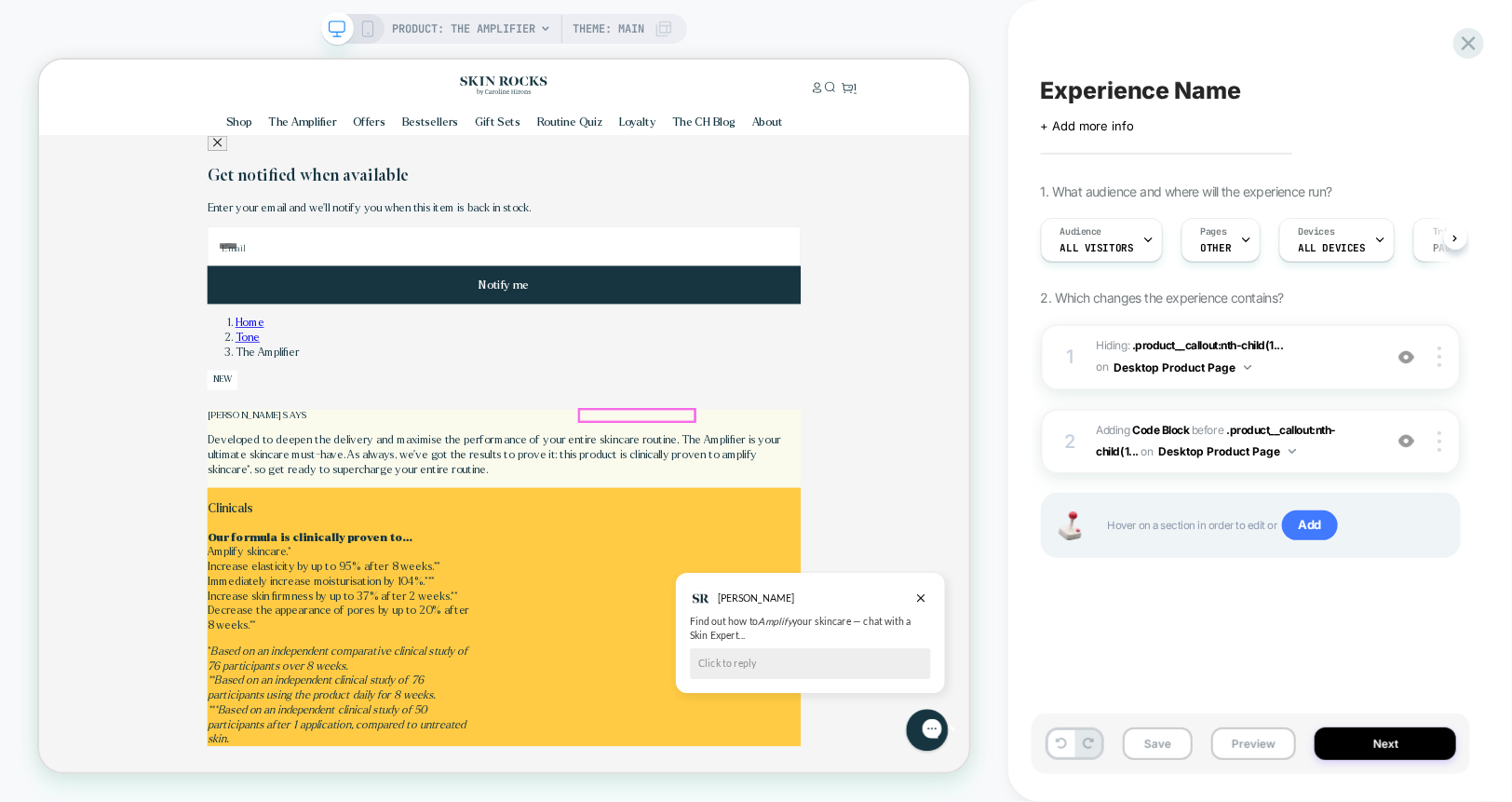
scroll to position [0, 1]
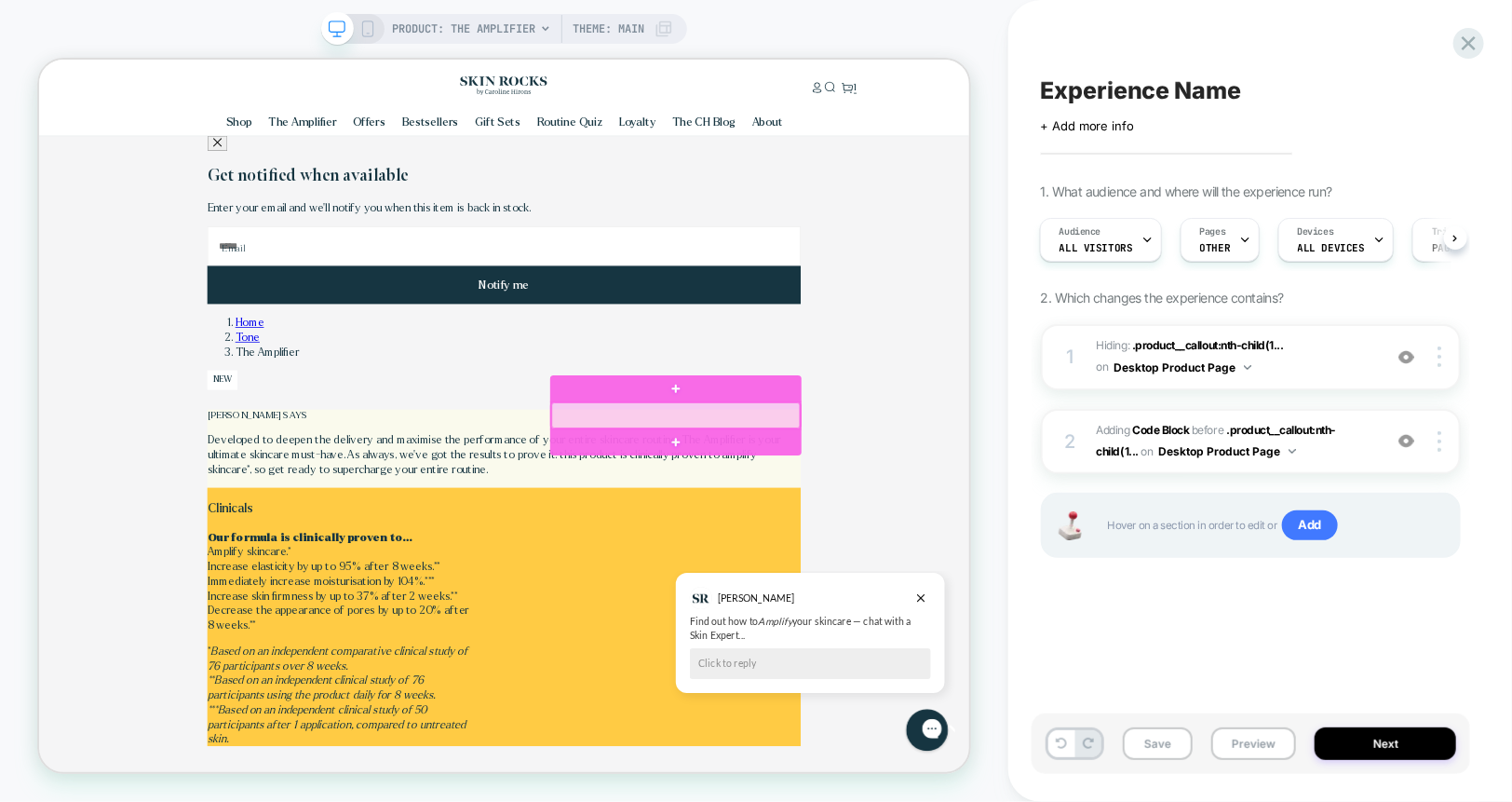
click at [963, 534] on div at bounding box center [888, 532] width 332 height 34
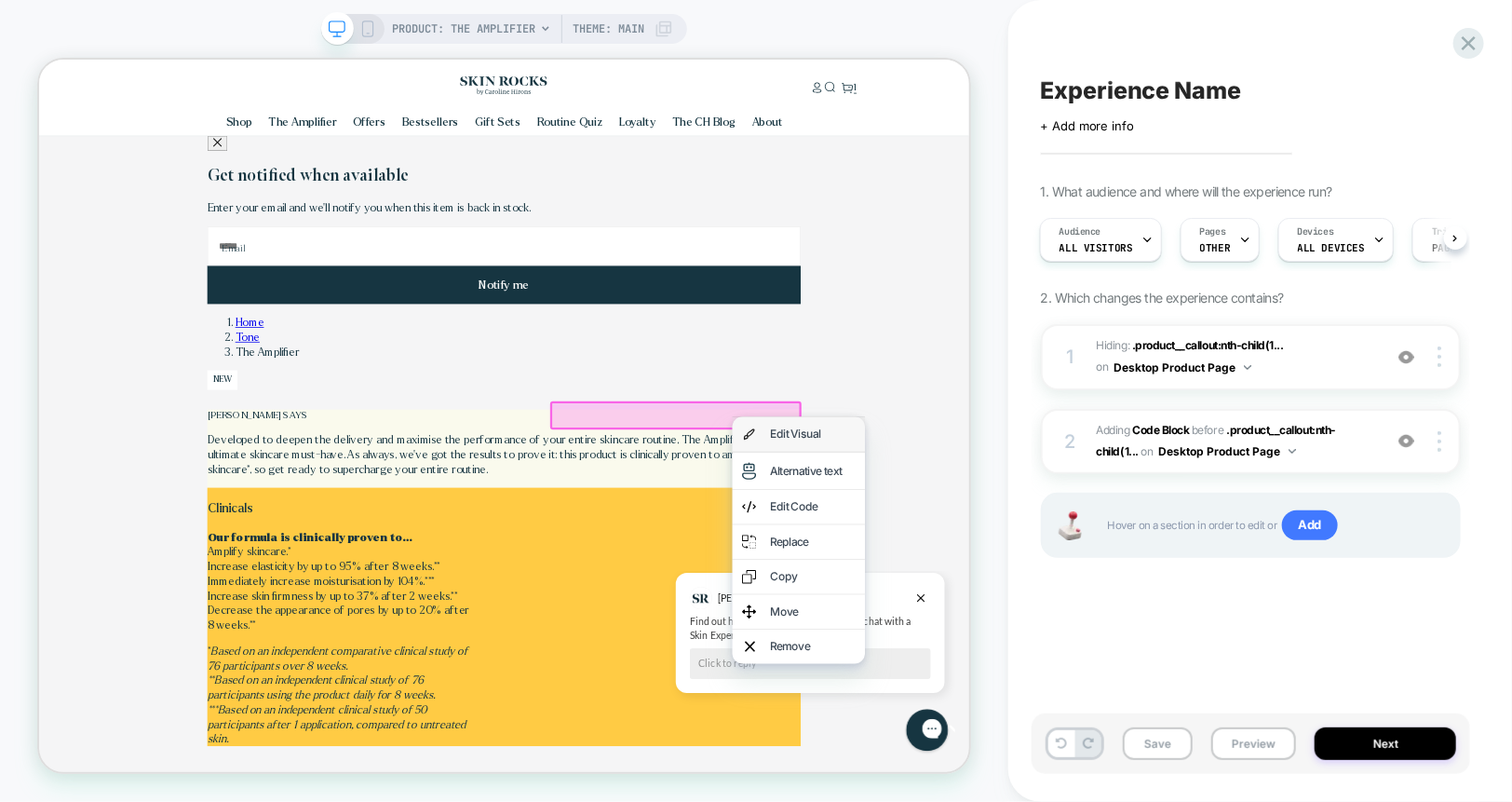
click at [992, 556] on img at bounding box center [985, 559] width 19 height 26
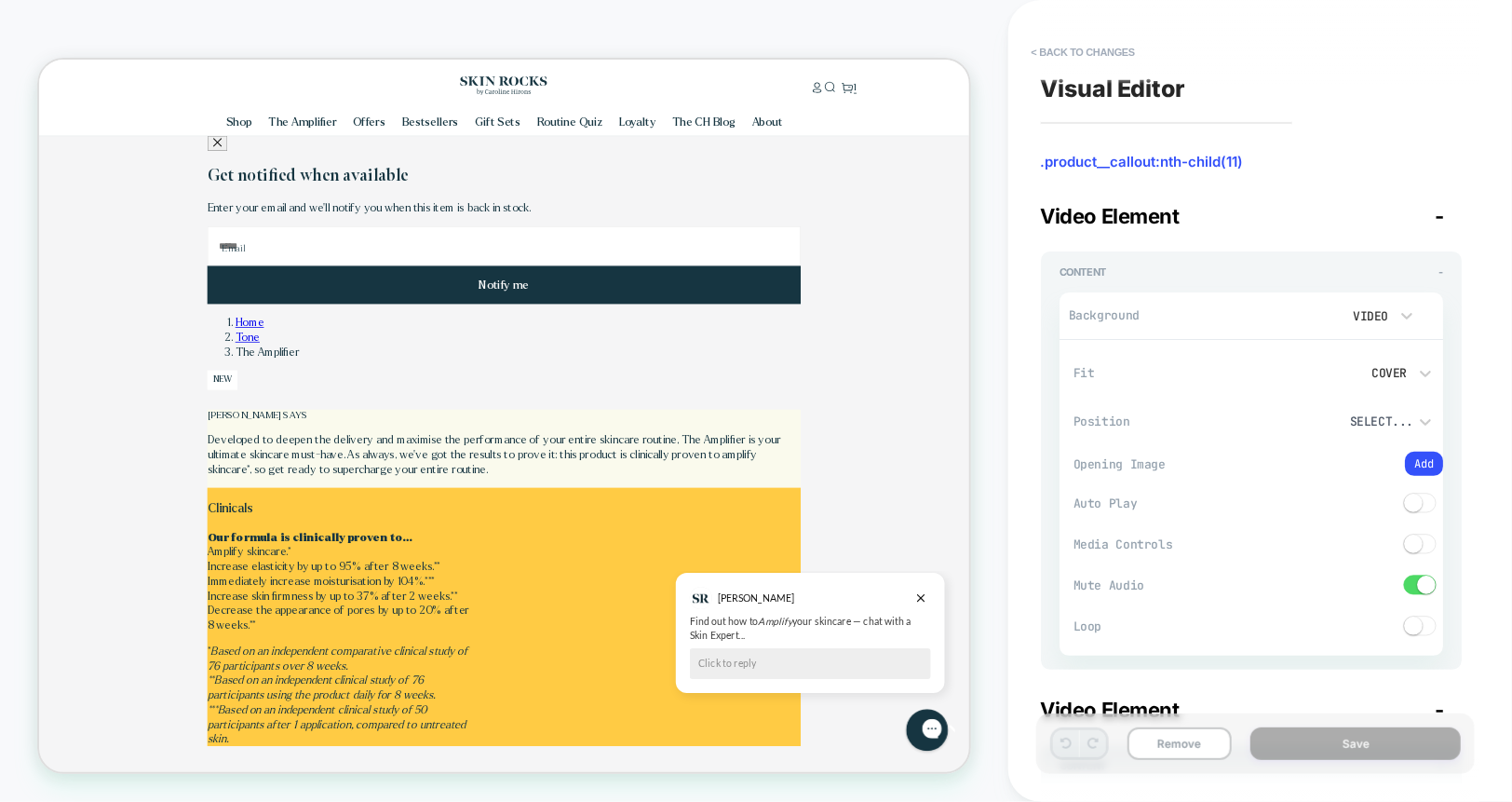
type textarea "*"
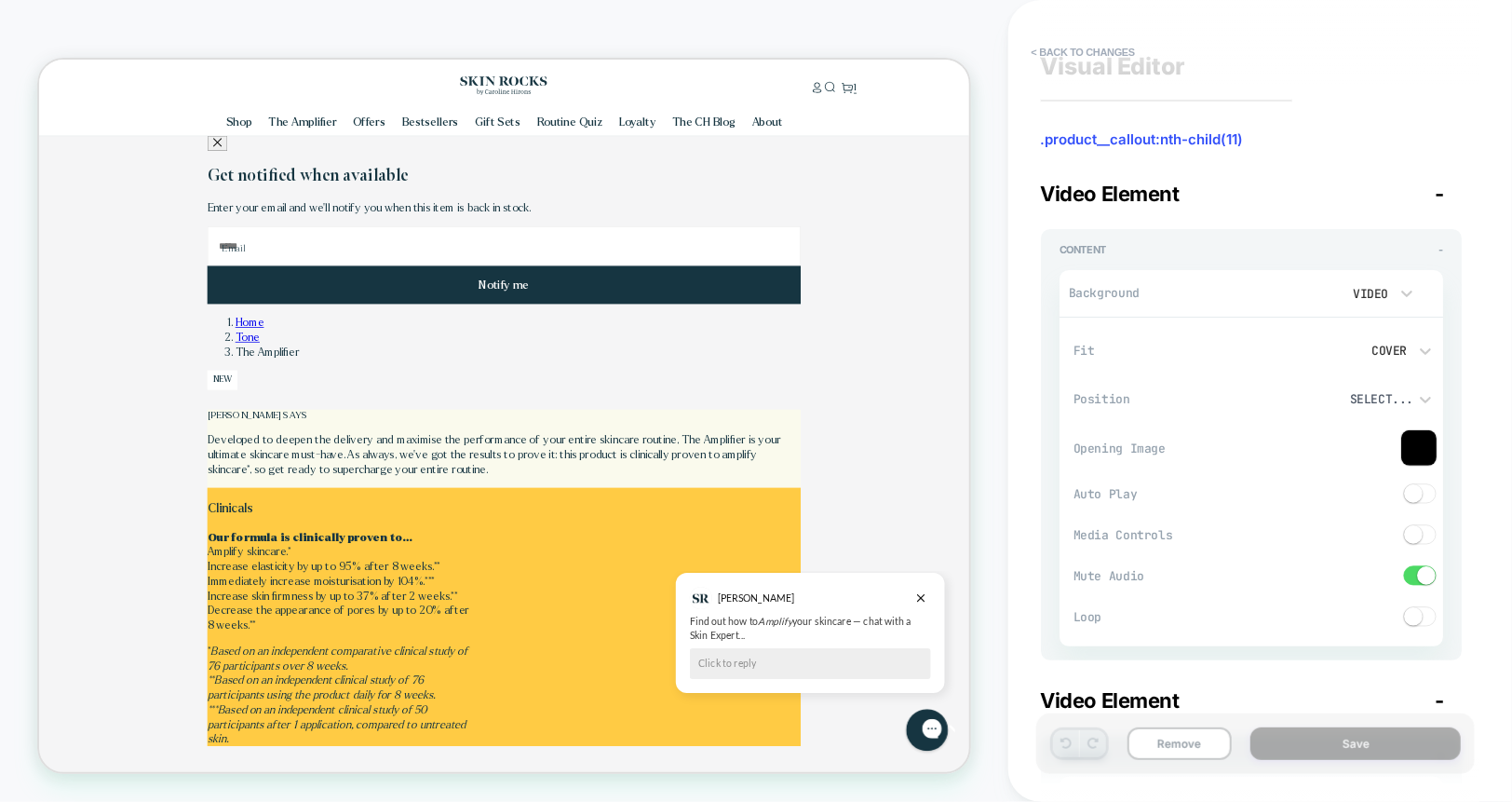
scroll to position [25, 0]
click at [1389, 348] on div "Cover" at bounding box center [1378, 348] width 57 height 16
click at [1389, 348] on div at bounding box center [756, 401] width 1512 height 802
click at [1389, 348] on div "Cover" at bounding box center [1378, 348] width 57 height 16
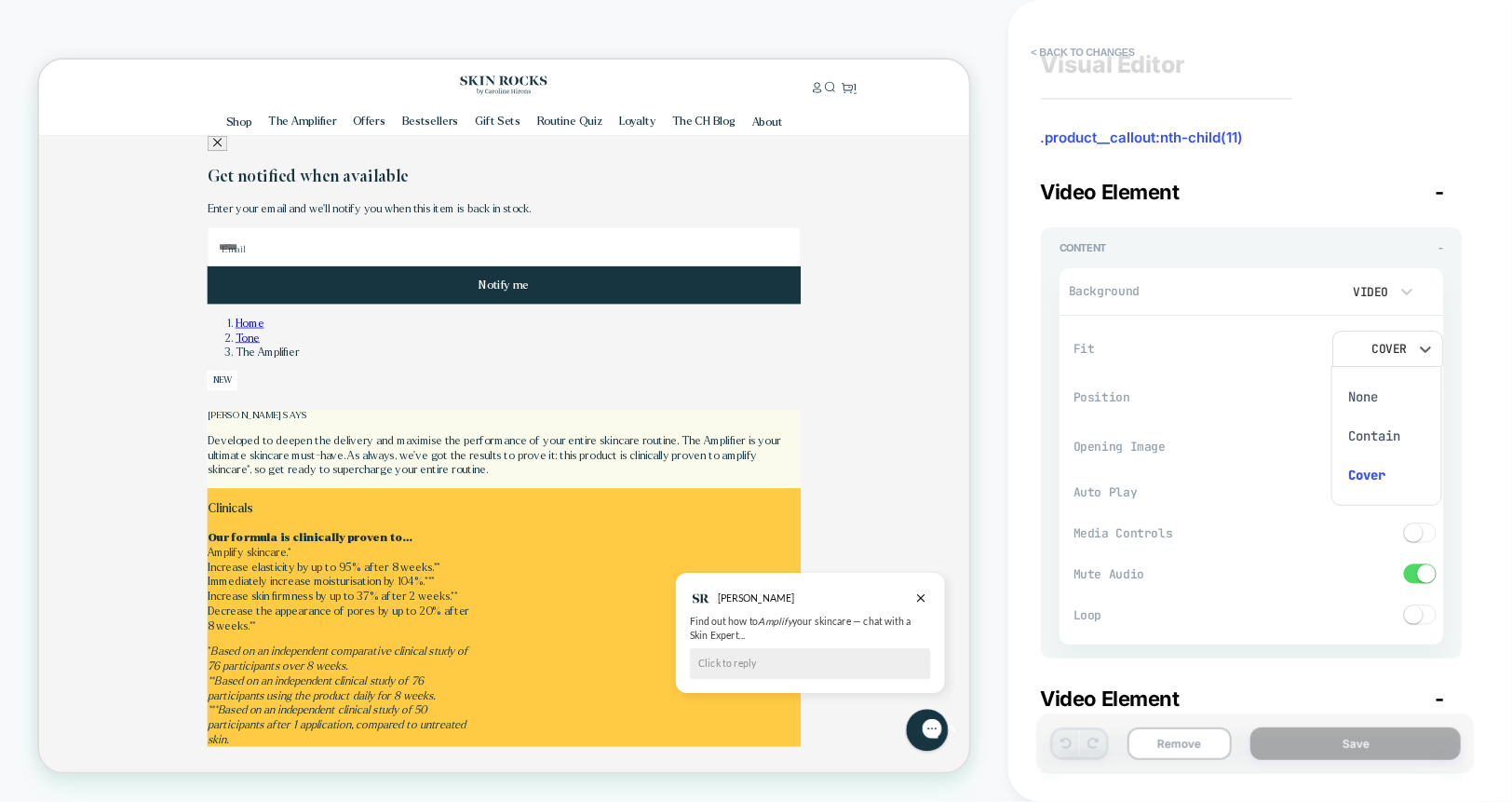
click at [1363, 285] on div at bounding box center [756, 401] width 1512 height 802
click at [1044, 47] on button "< Back to changes" at bounding box center [1083, 52] width 123 height 29
